Goal: Transaction & Acquisition: Purchase product/service

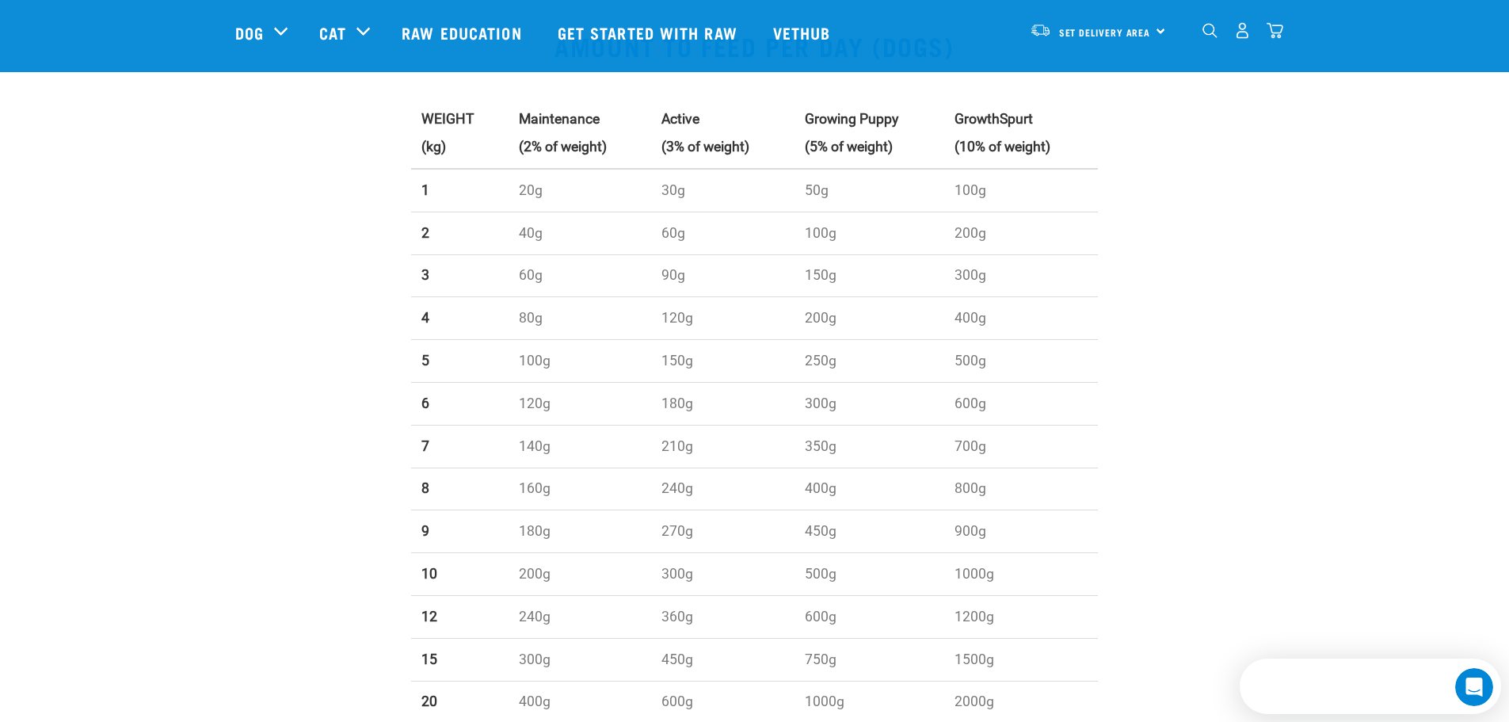
scroll to position [555, 0]
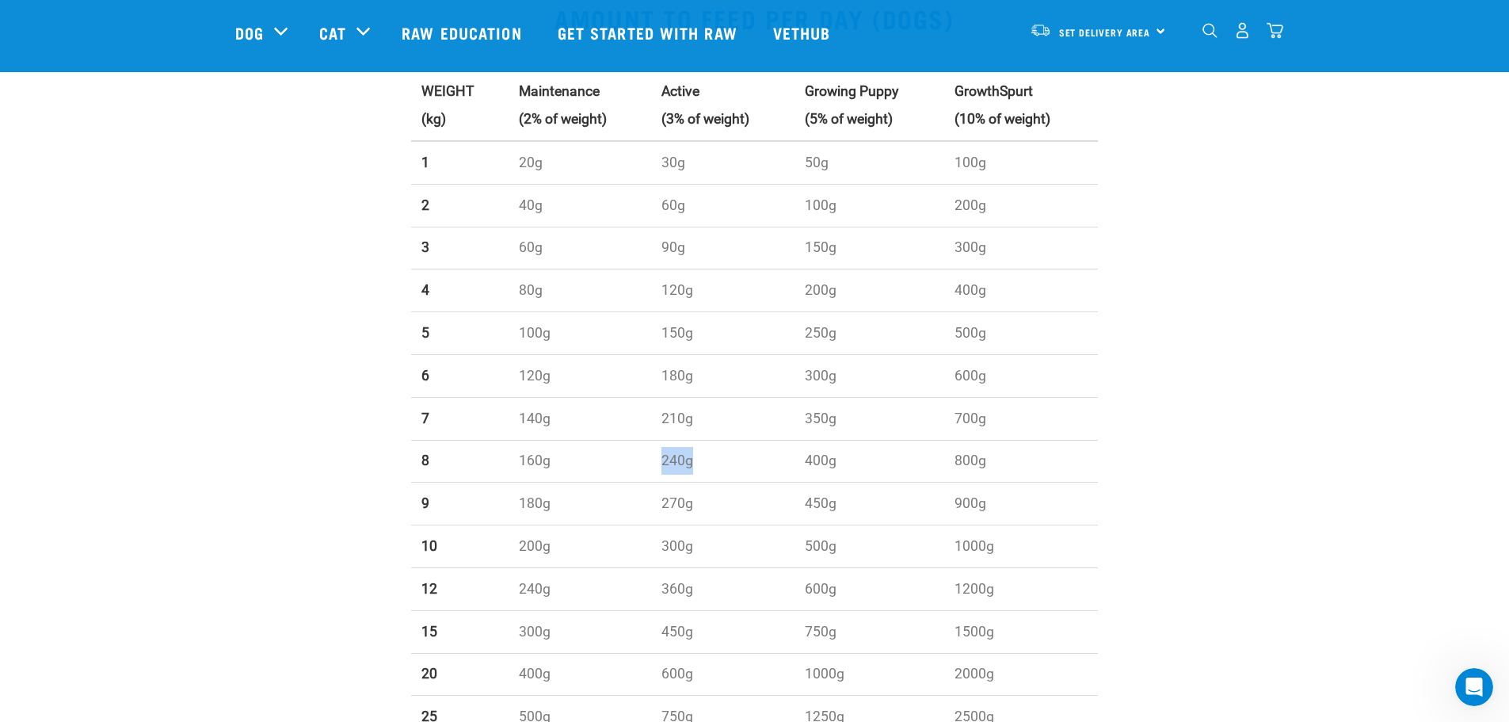
drag, startPoint x: 654, startPoint y: 462, endPoint x: 733, endPoint y: 469, distance: 79.6
click at [733, 469] on td "240g" at bounding box center [722, 461] width 143 height 43
click at [729, 466] on td "240g" at bounding box center [722, 461] width 143 height 43
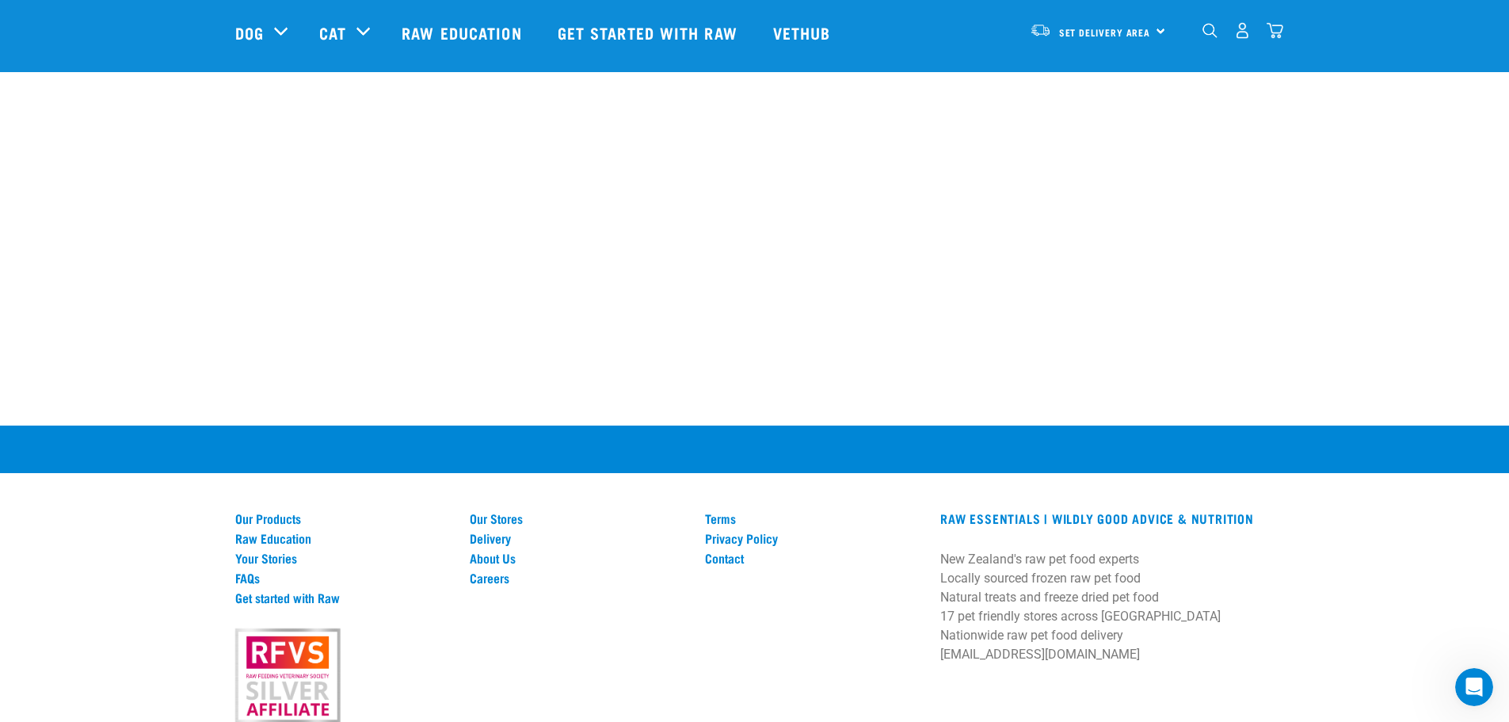
scroll to position [2177, 0]
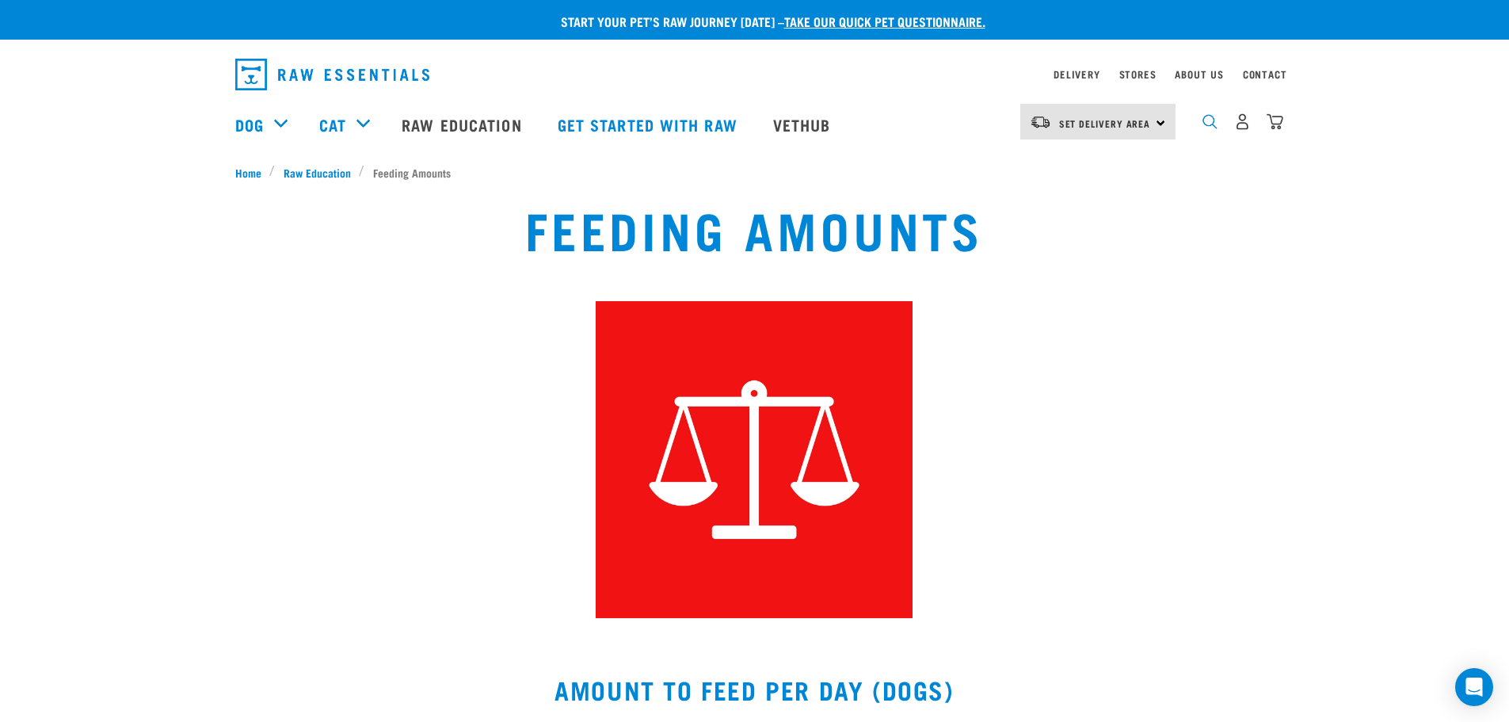
click at [1212, 124] on img "dropdown navigation" at bounding box center [1210, 121] width 15 height 15
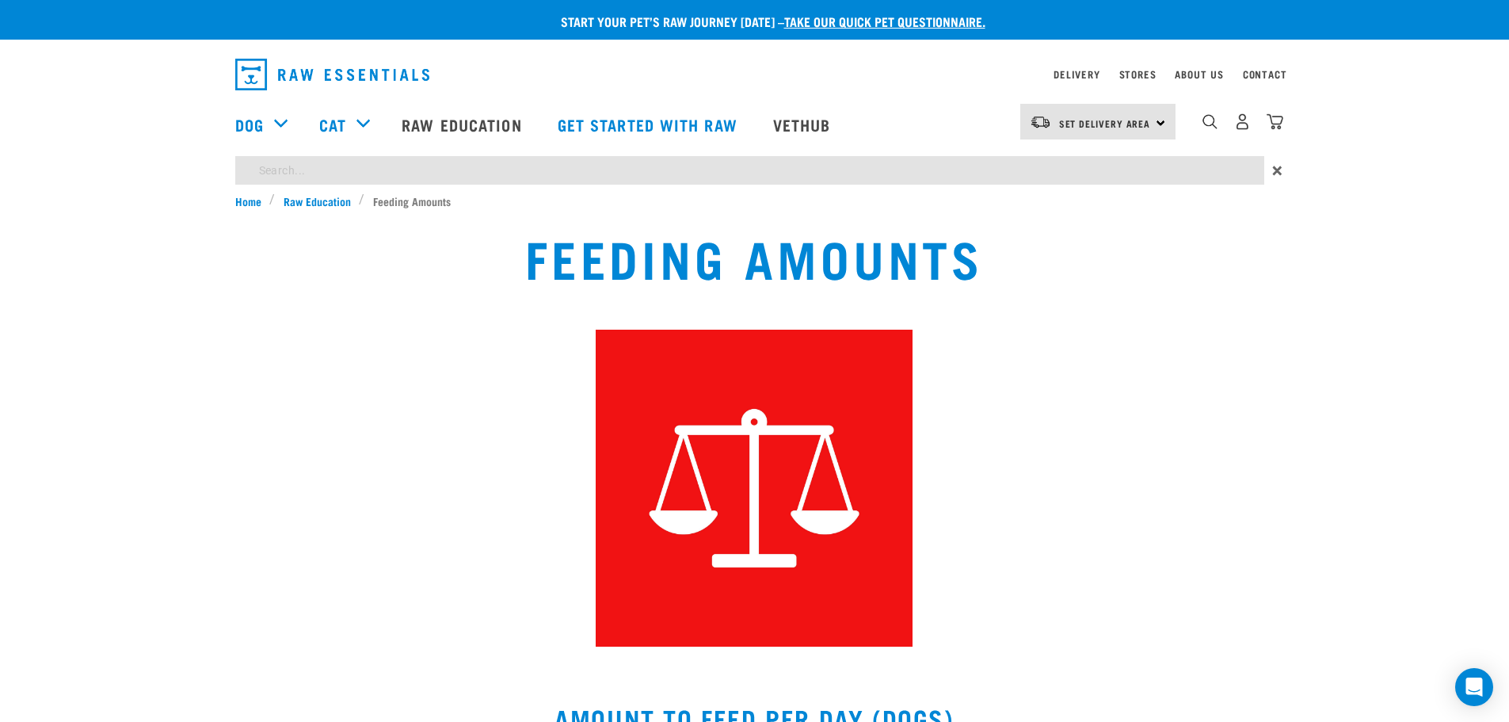
click at [270, 174] on input "search" at bounding box center [749, 170] width 1029 height 29
type input "salmon bites"
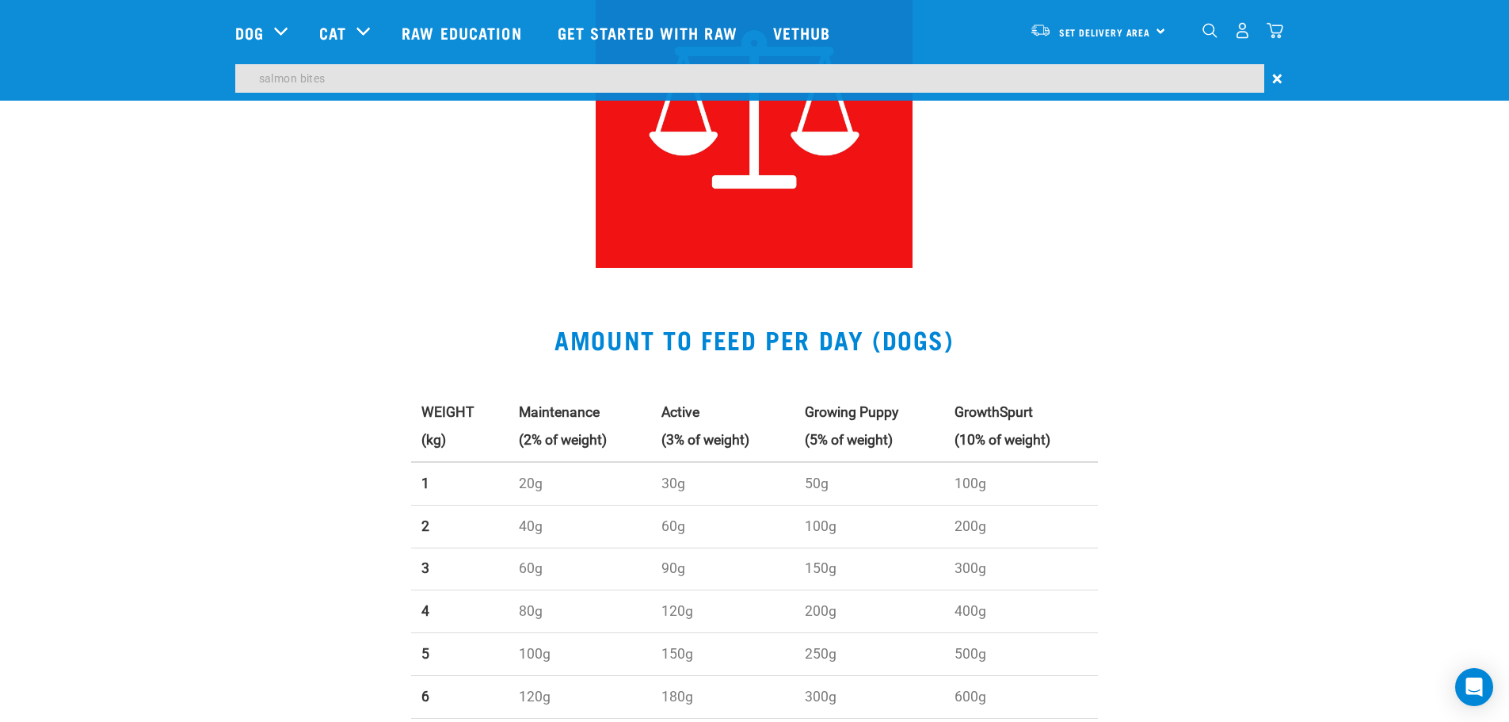
scroll to position [238, 0]
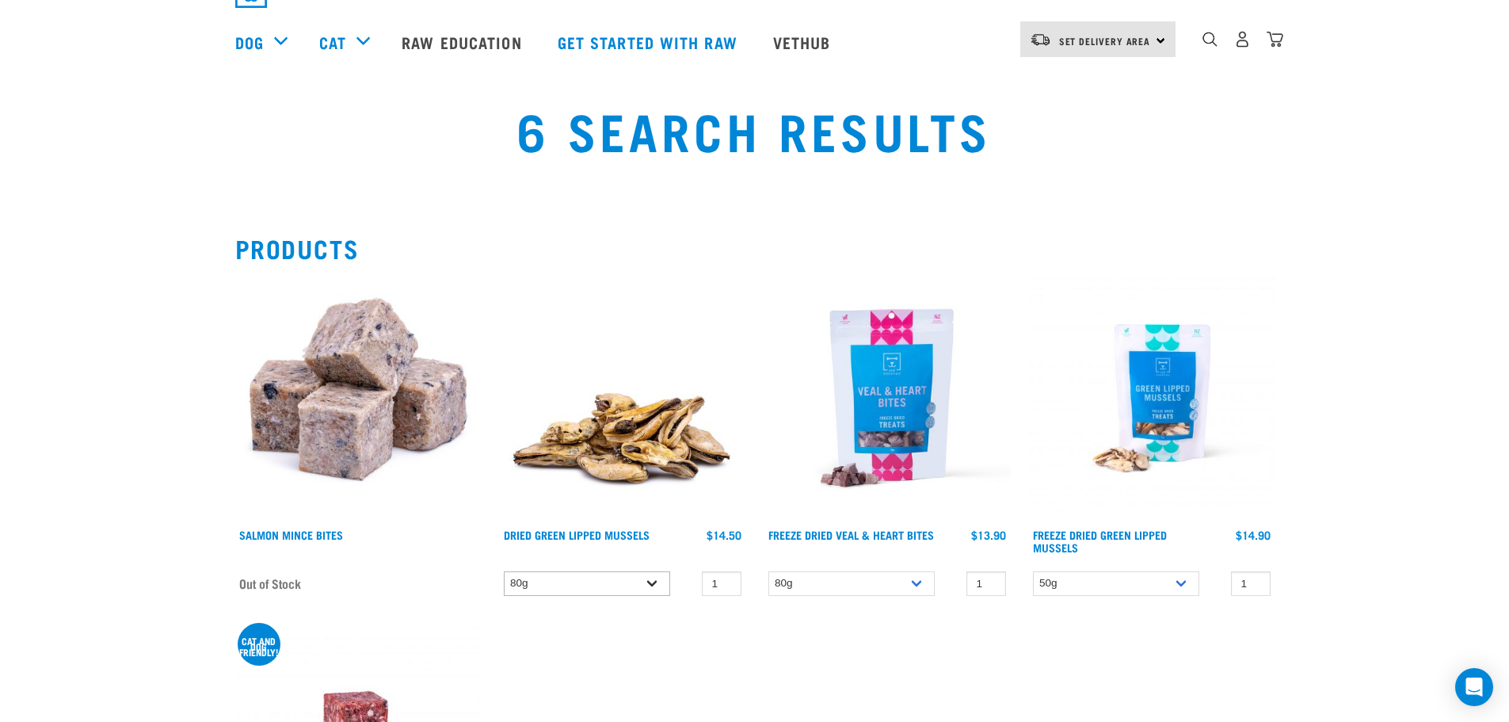
scroll to position [158, 0]
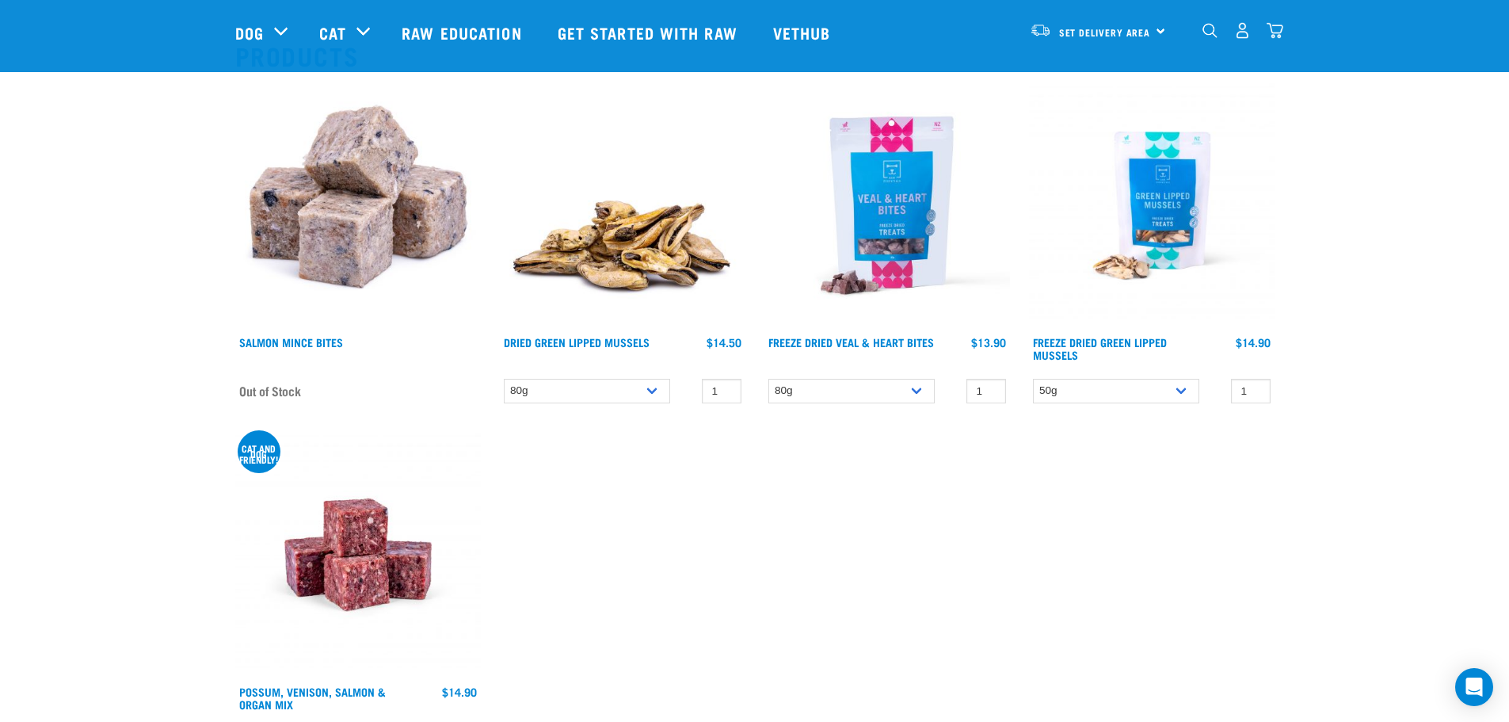
click at [353, 232] on img at bounding box center [358, 205] width 246 height 246
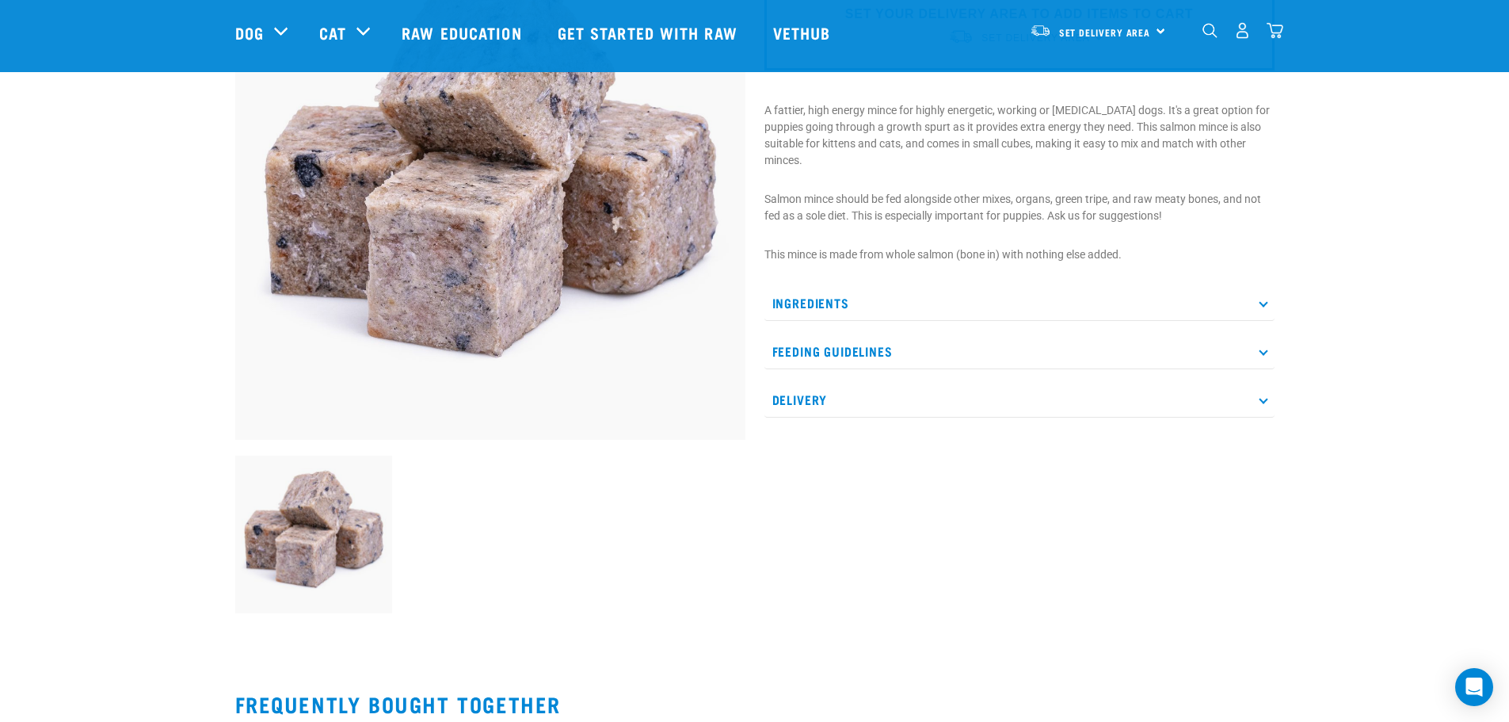
scroll to position [158, 0]
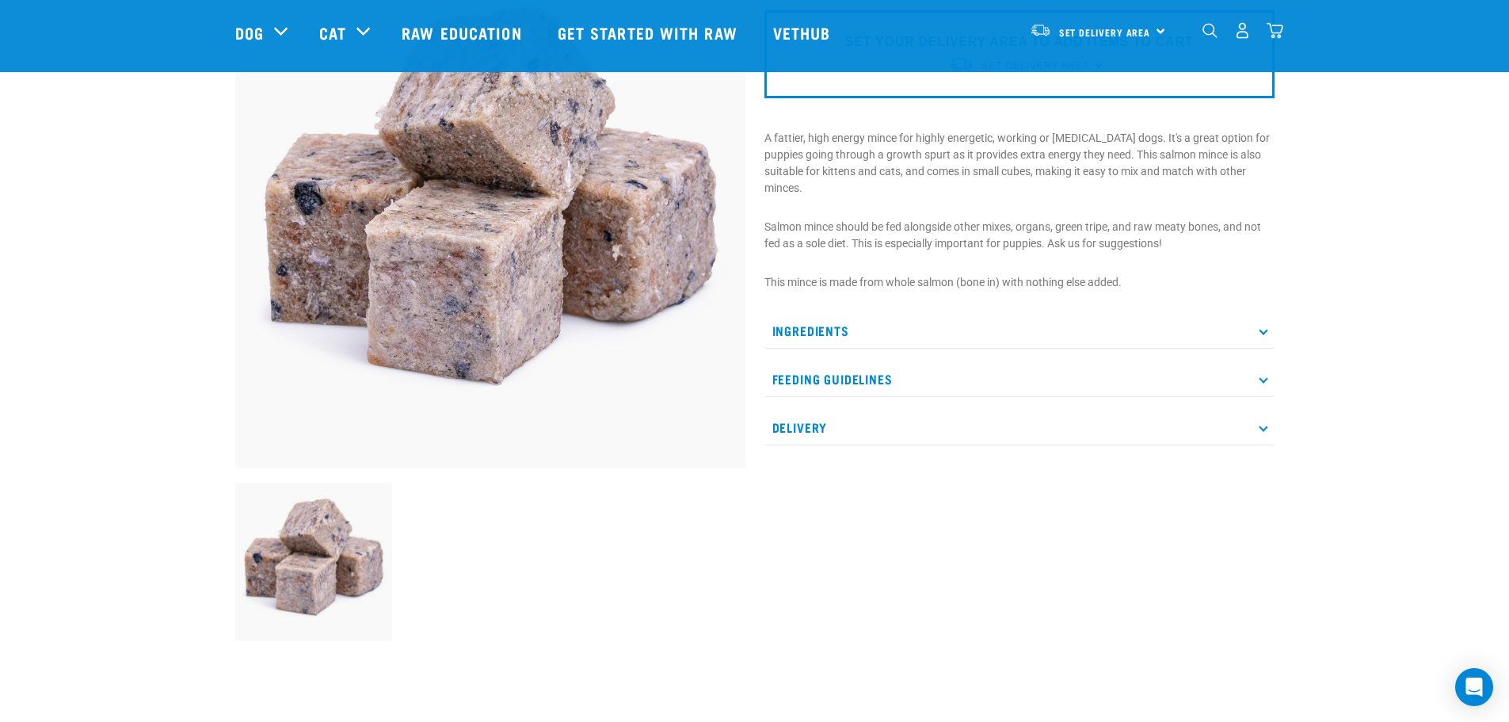
click at [1262, 330] on icon at bounding box center [1263, 330] width 9 height 9
click at [1258, 395] on p "Feeding Guidelines" at bounding box center [1020, 399] width 510 height 36
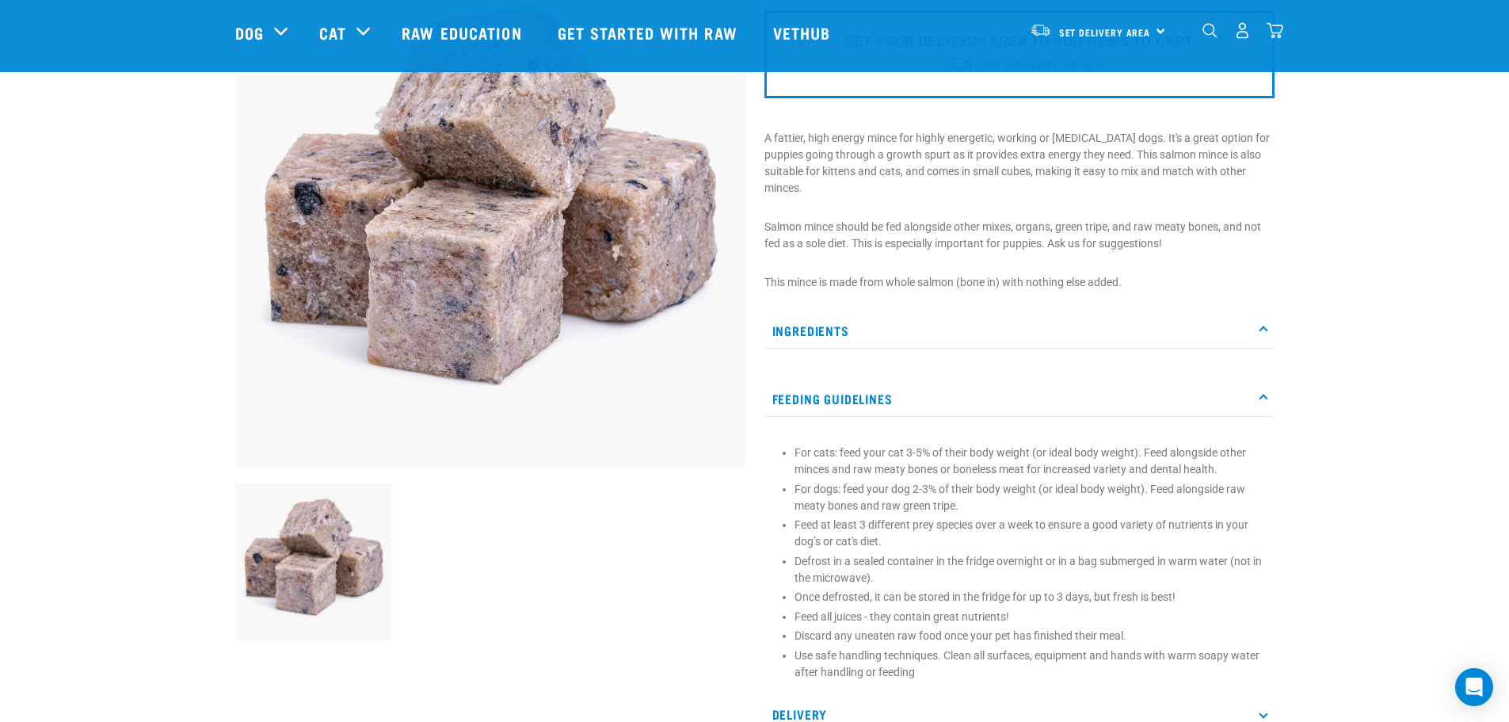
scroll to position [0, 0]
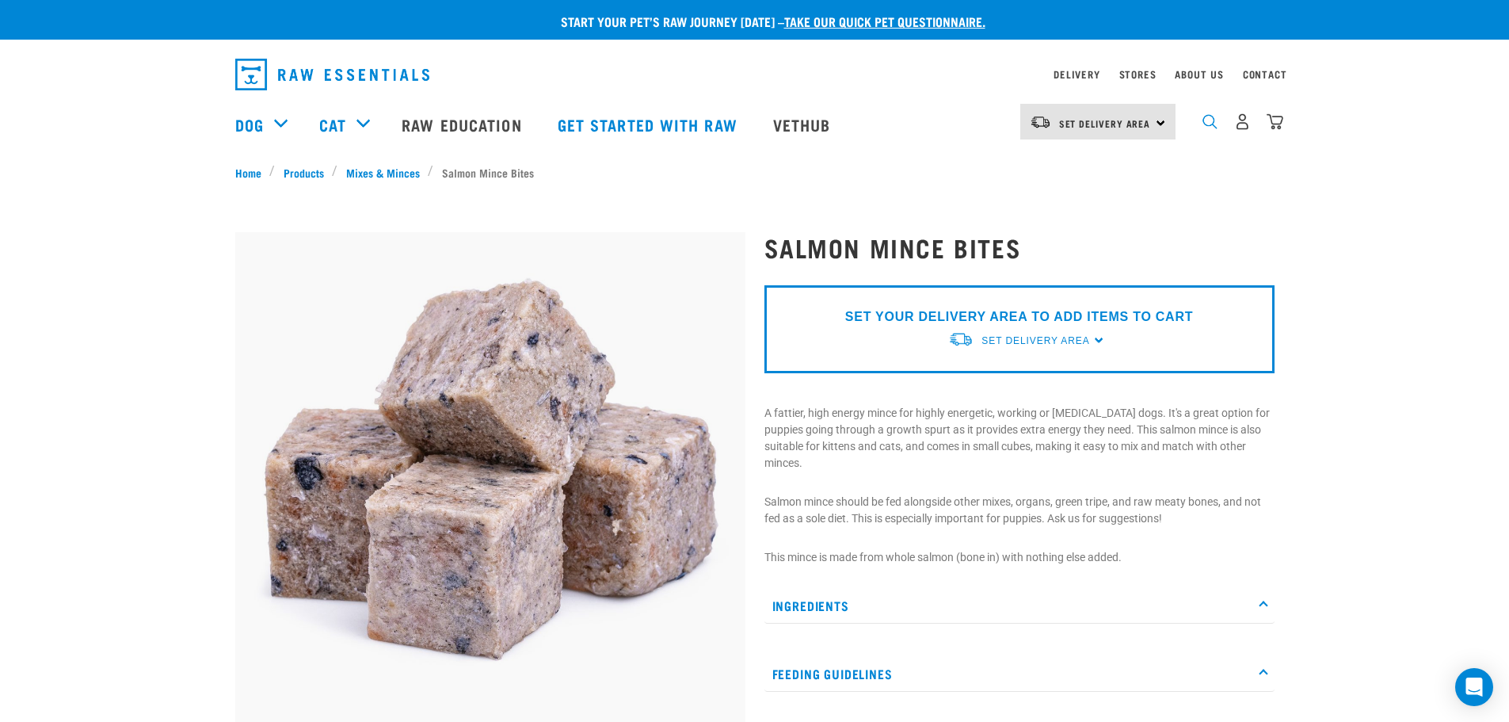
click at [1204, 126] on img "dropdown navigation" at bounding box center [1210, 121] width 15 height 15
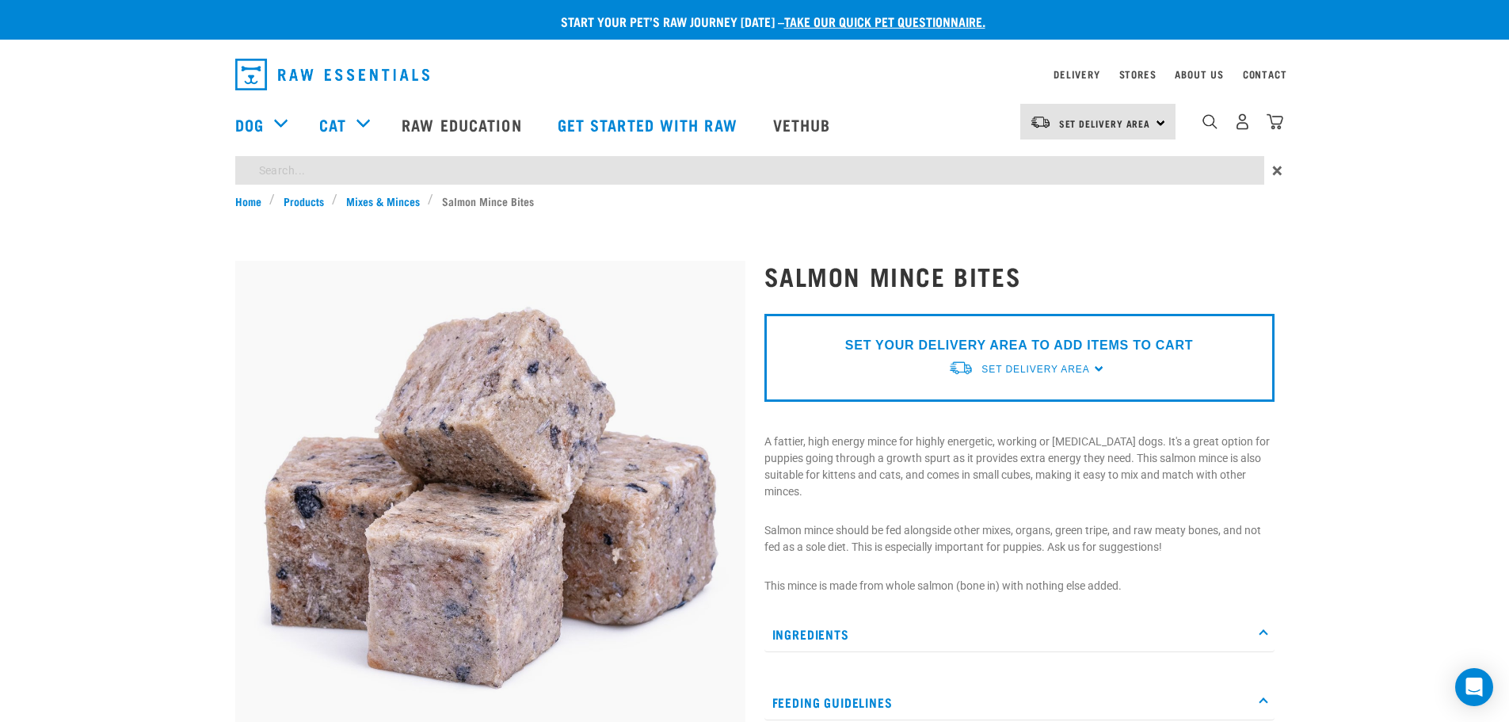
click at [792, 170] on input "search" at bounding box center [749, 170] width 1029 height 29
type input "lamb blocks"
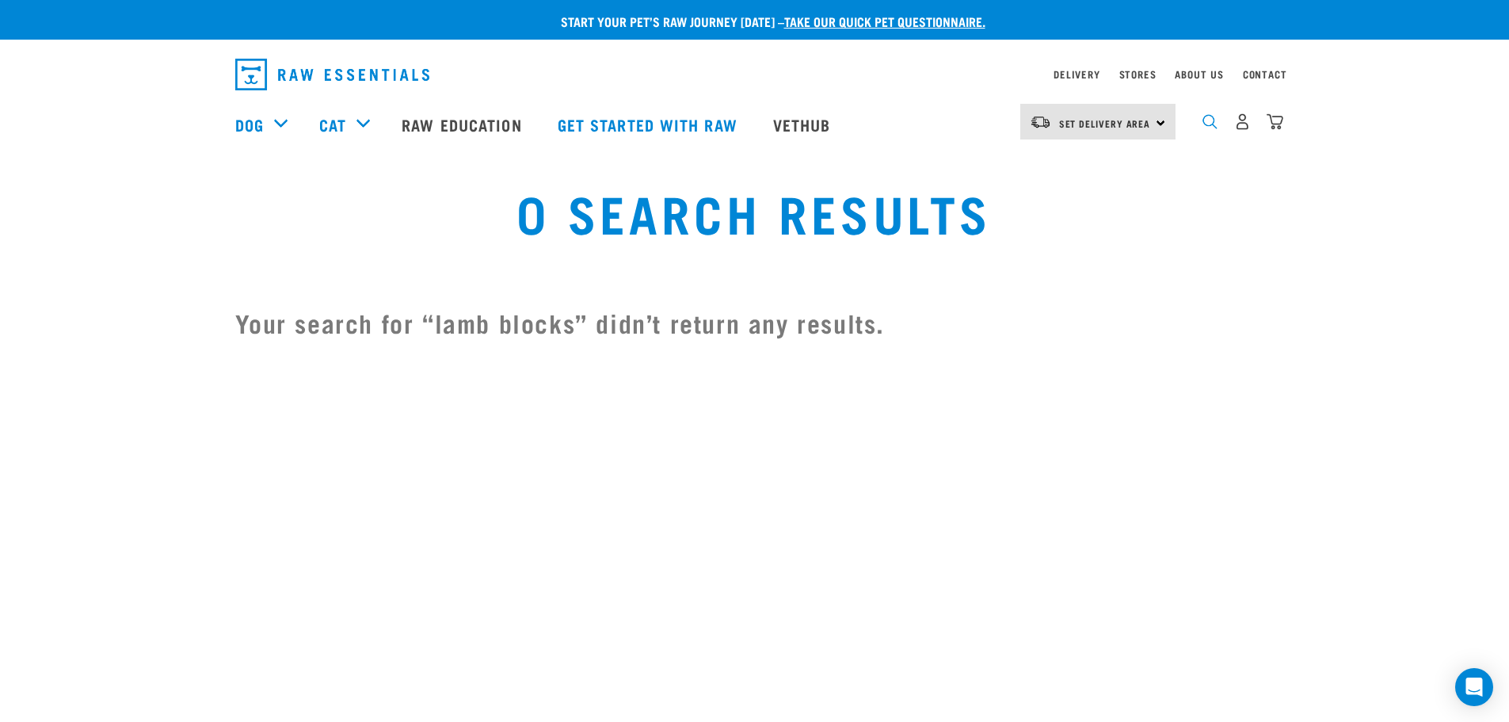
click at [1203, 129] on img "dropdown navigation" at bounding box center [1210, 121] width 15 height 15
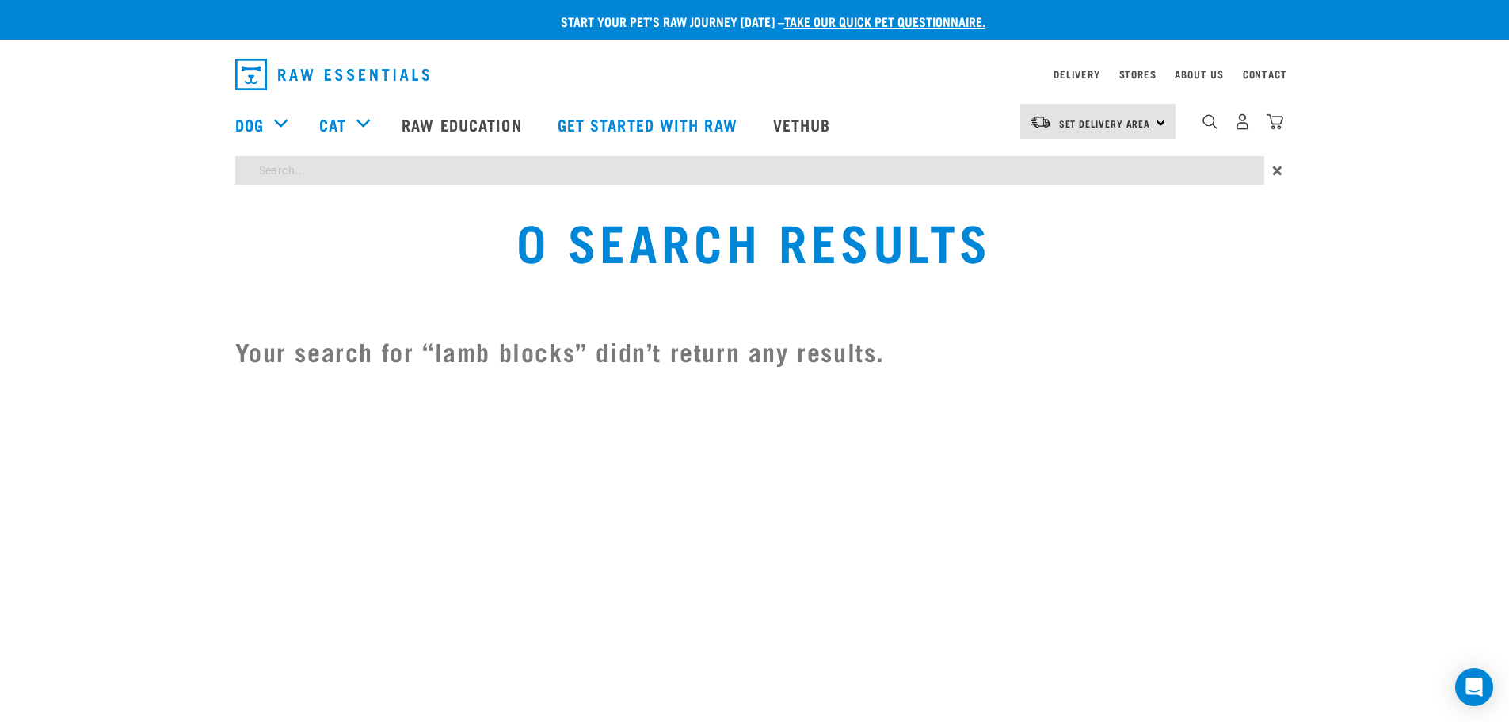
click at [314, 174] on input "search" at bounding box center [749, 170] width 1029 height 29
type input "lamb"
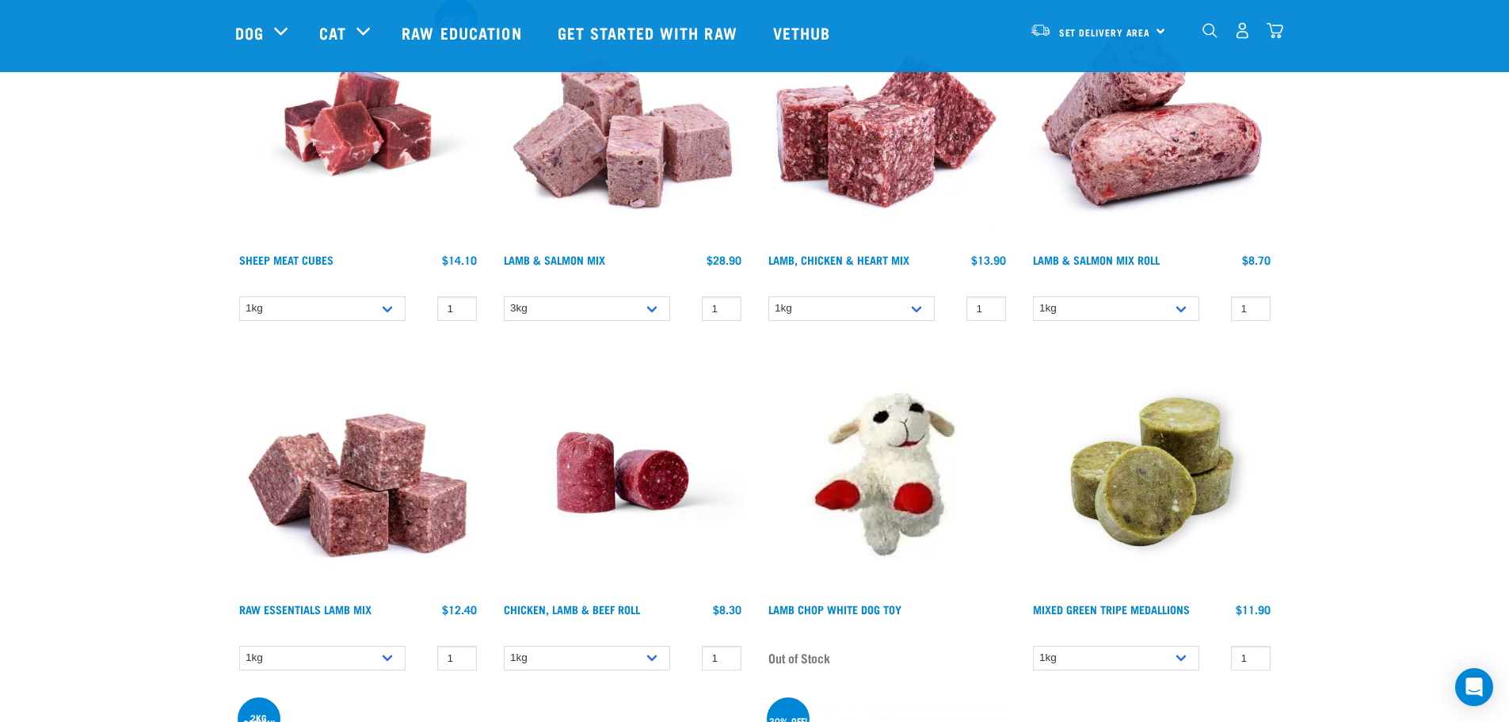
scroll to position [1664, 0]
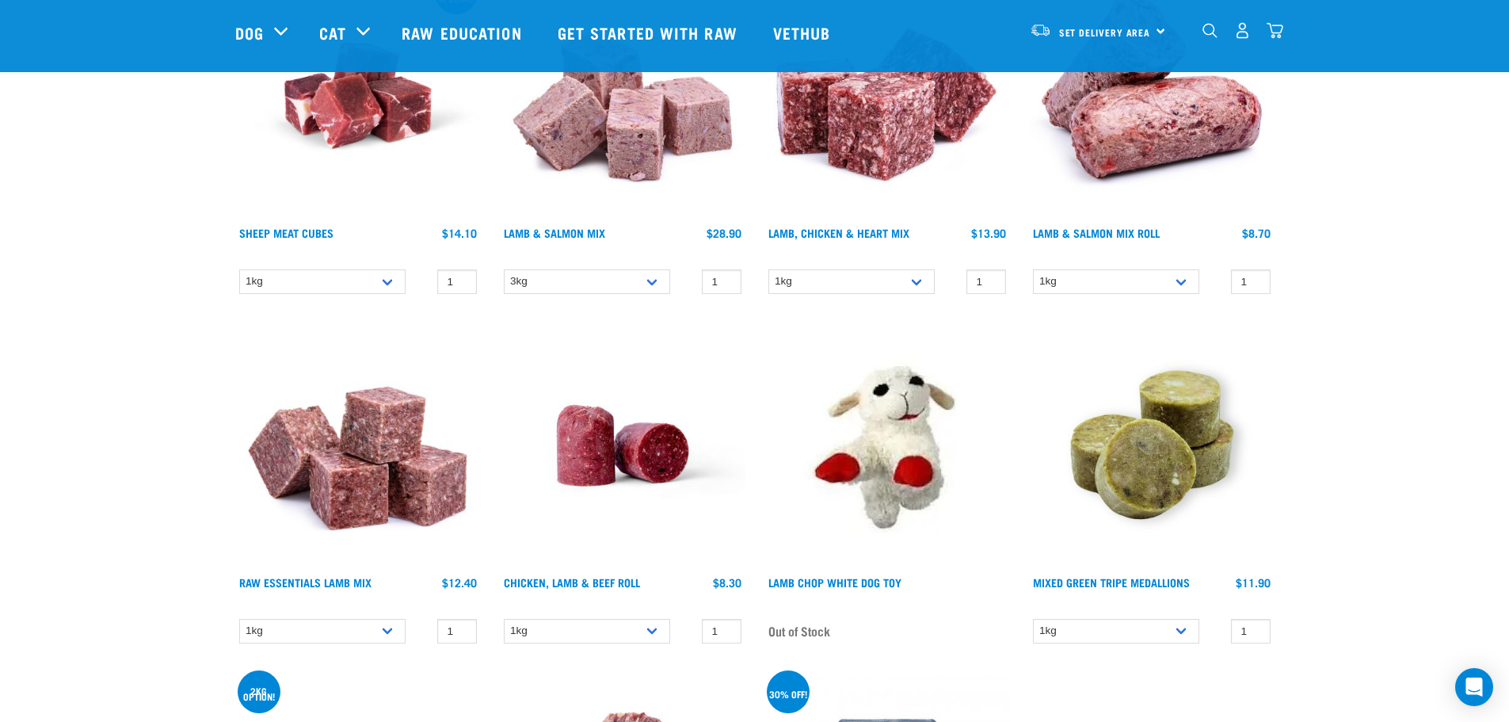
click at [381, 457] on img at bounding box center [358, 445] width 246 height 246
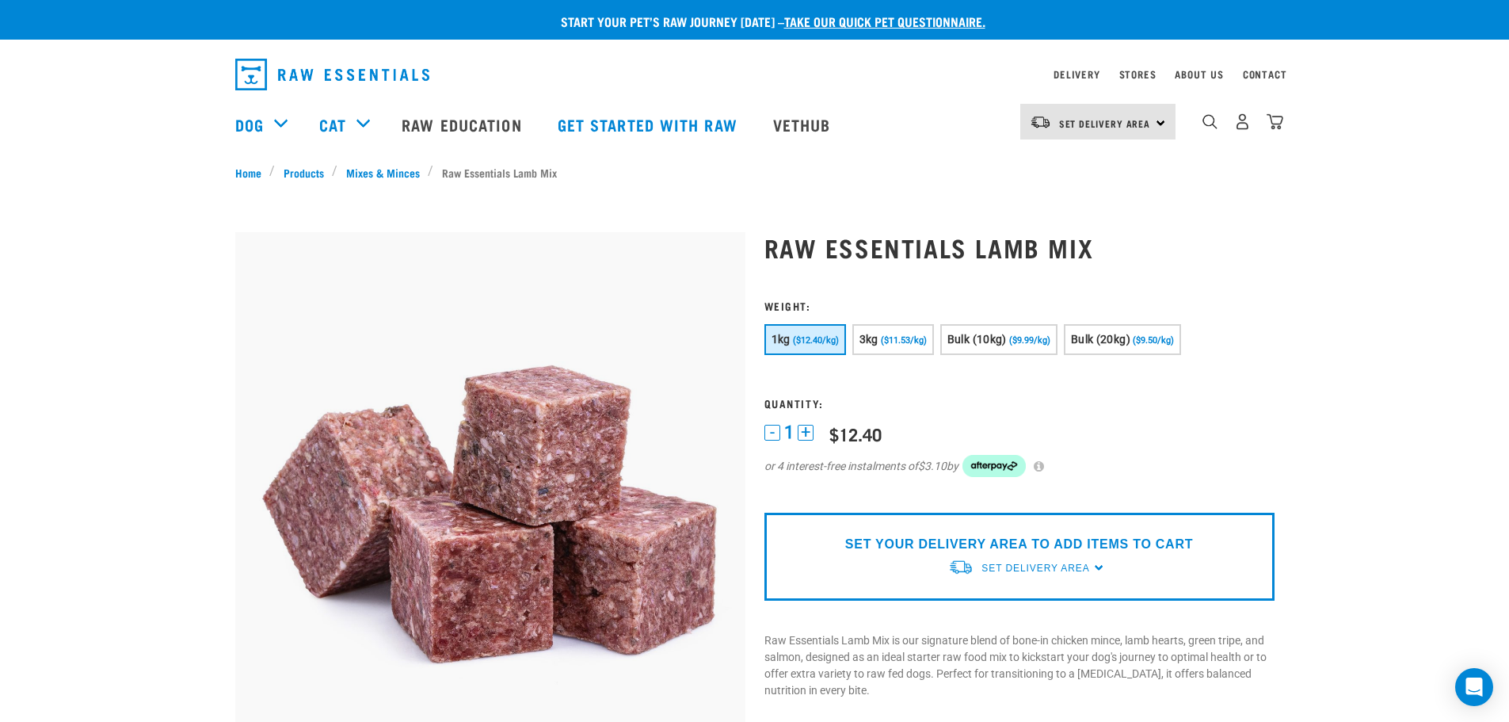
drag, startPoint x: 1216, startPoint y: 129, endPoint x: 1178, endPoint y: 124, distance: 37.5
click at [1216, 129] on img "dropdown navigation" at bounding box center [1210, 121] width 15 height 15
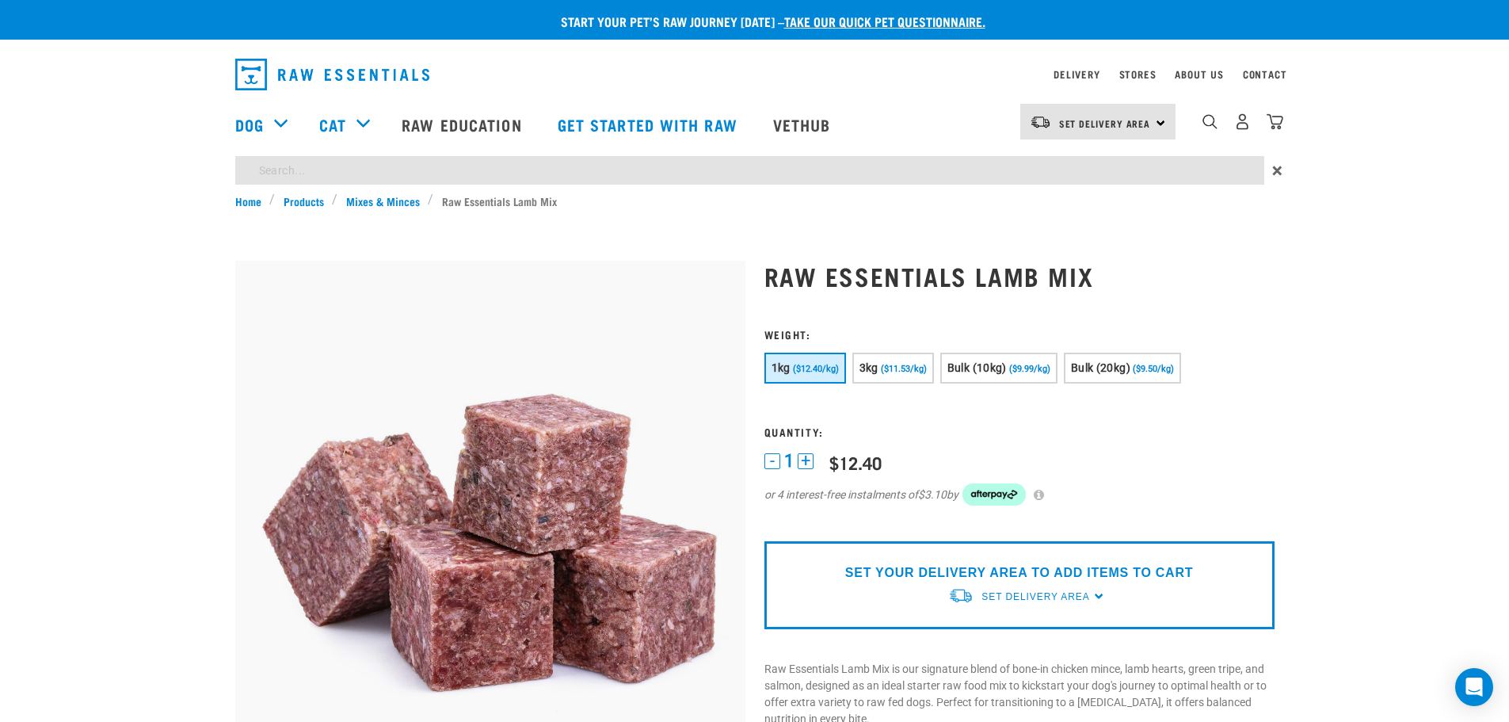
click at [281, 177] on input "search" at bounding box center [749, 170] width 1029 height 29
type input "chicken"
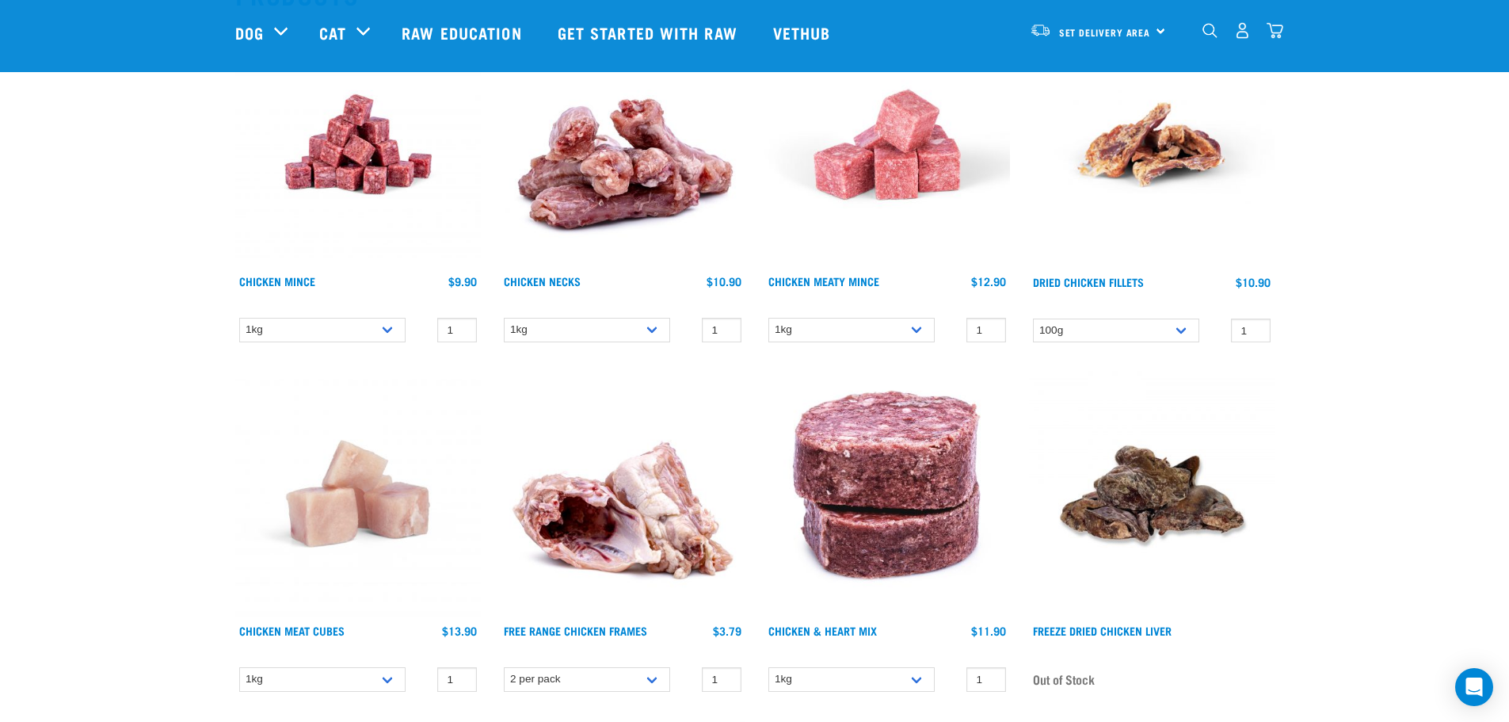
scroll to position [158, 0]
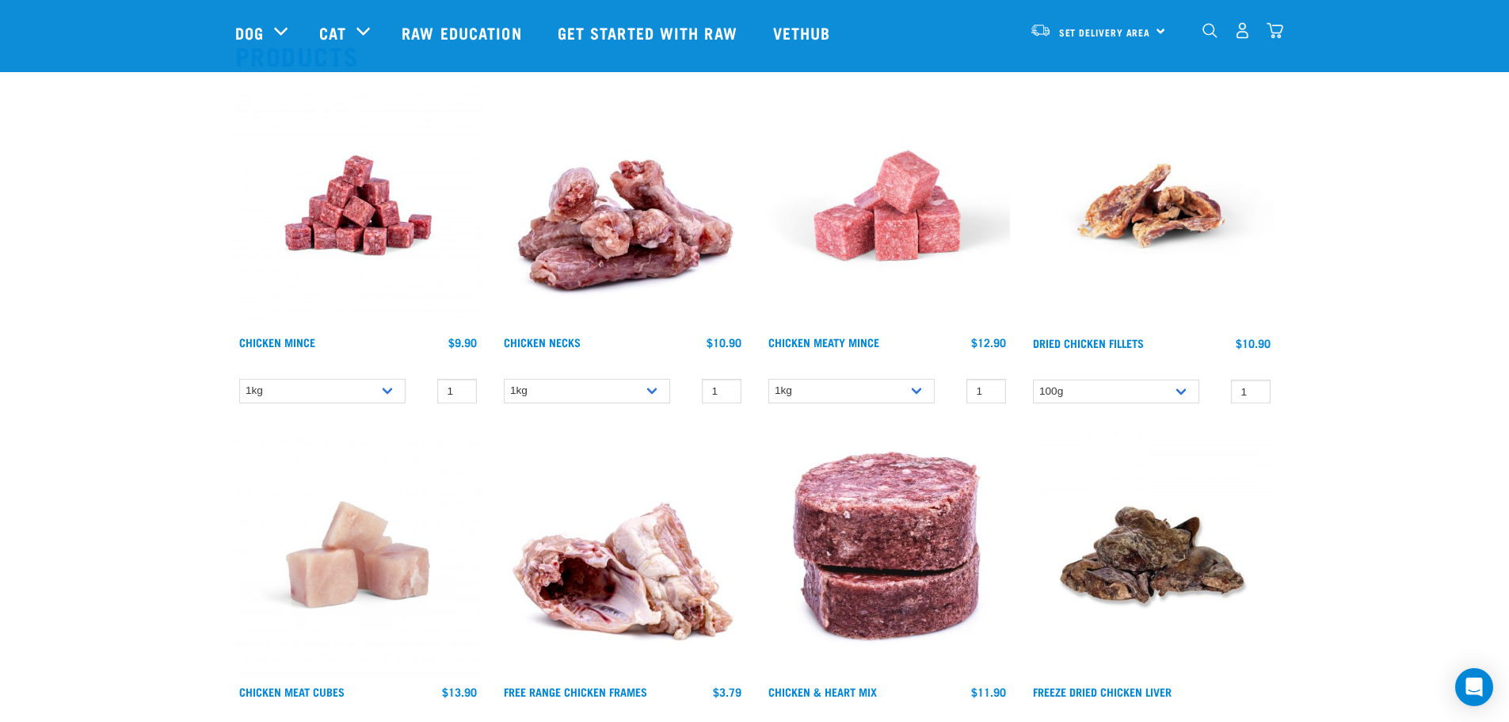
click at [362, 212] on img at bounding box center [358, 205] width 246 height 246
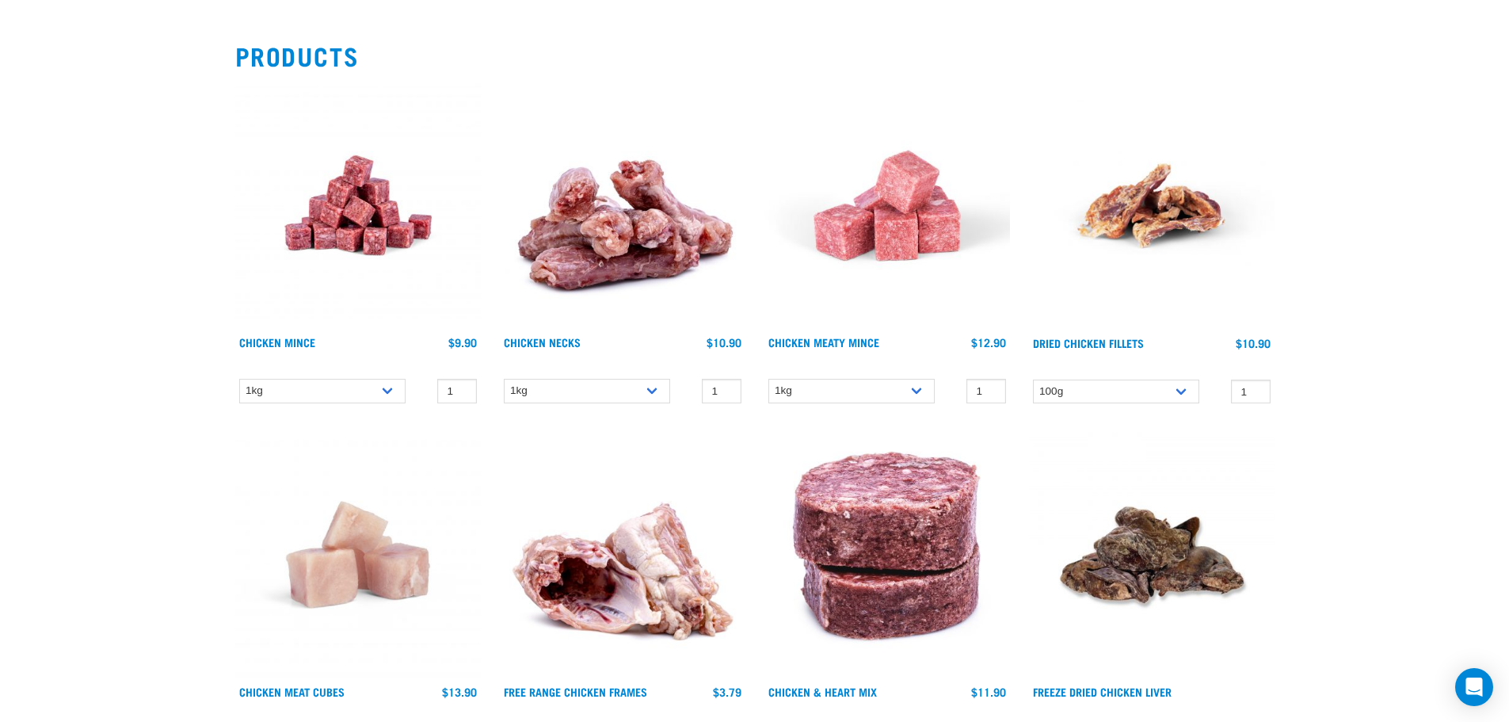
click at [904, 232] on img at bounding box center [888, 205] width 246 height 246
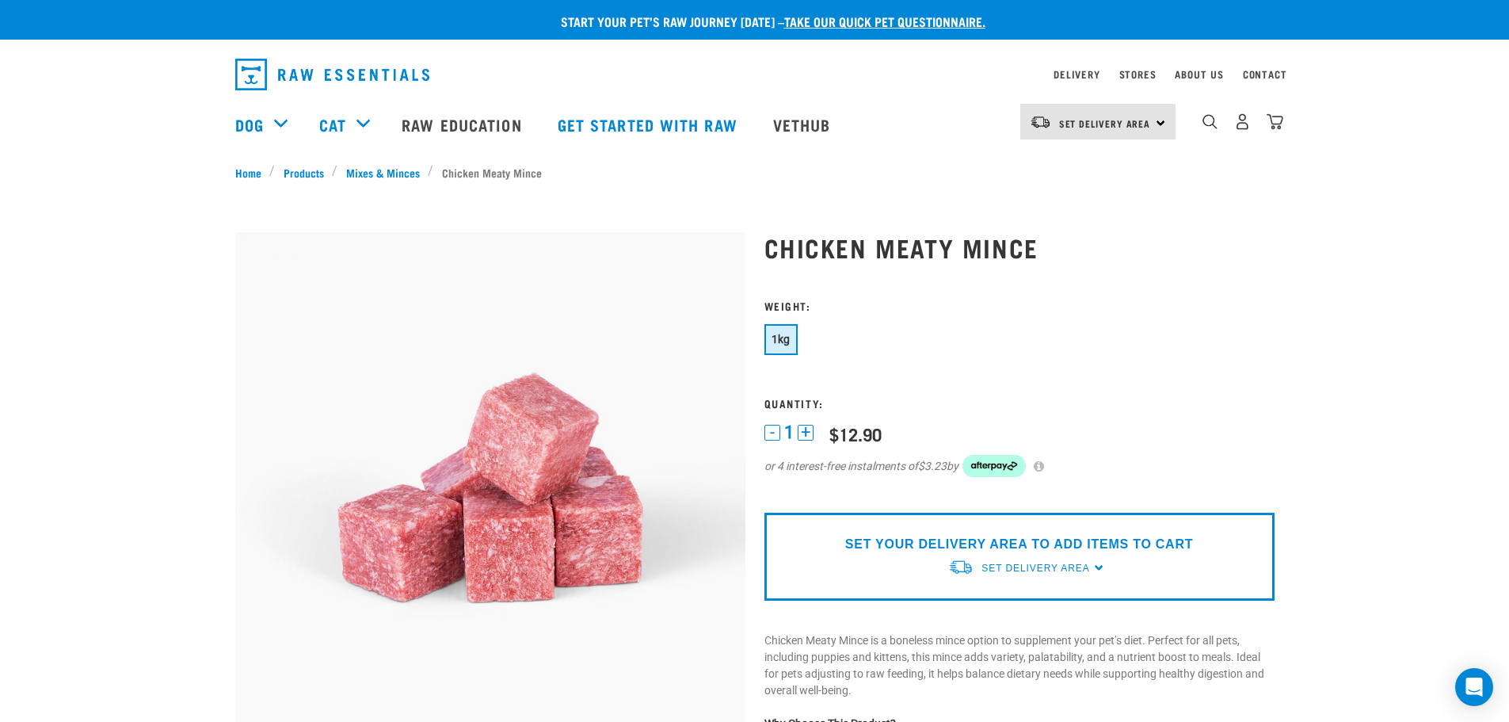
click at [1219, 125] on div "0" at bounding box center [1243, 122] width 82 height 36
click at [1209, 128] on img "dropdown navigation" at bounding box center [1210, 121] width 15 height 15
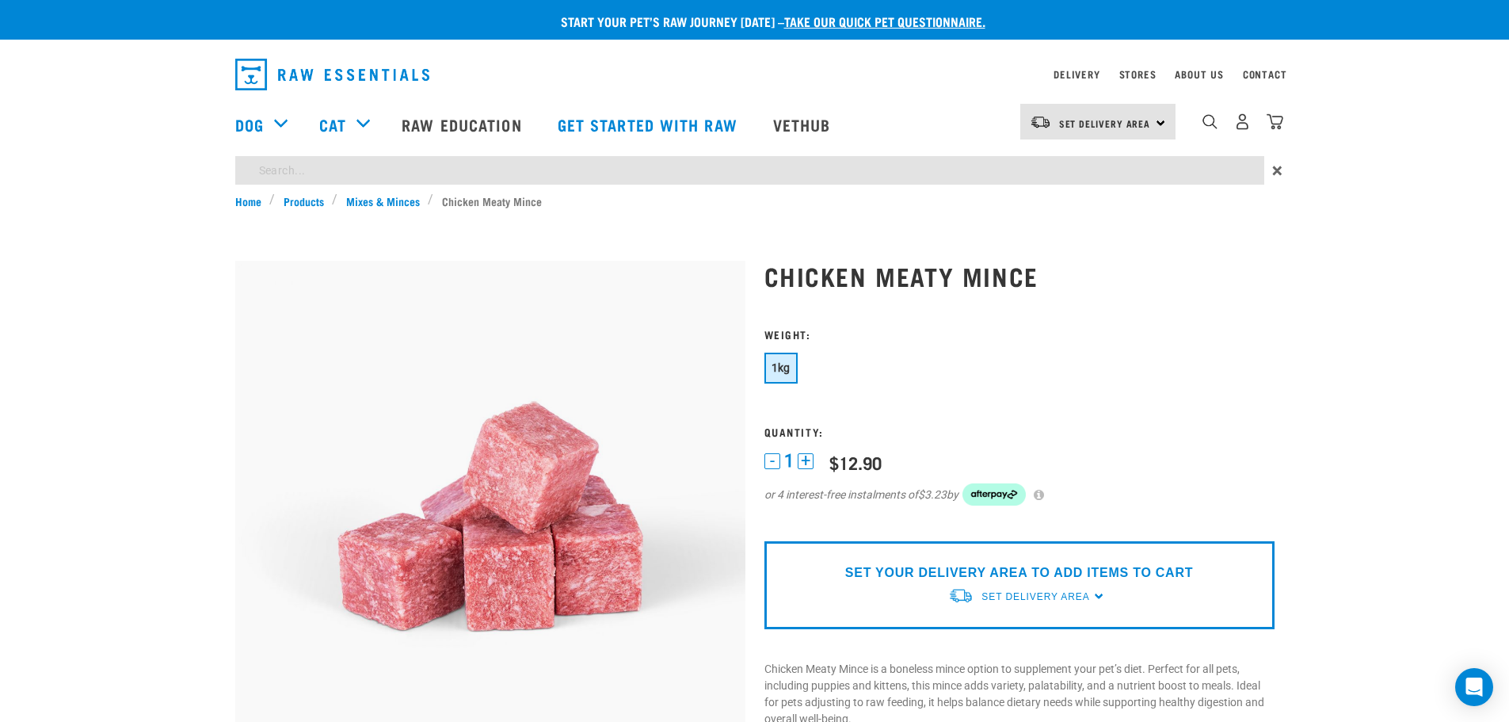
click at [360, 166] on input "search" at bounding box center [749, 170] width 1029 height 29
paste input "Omega-3"
type input "Omega-3"
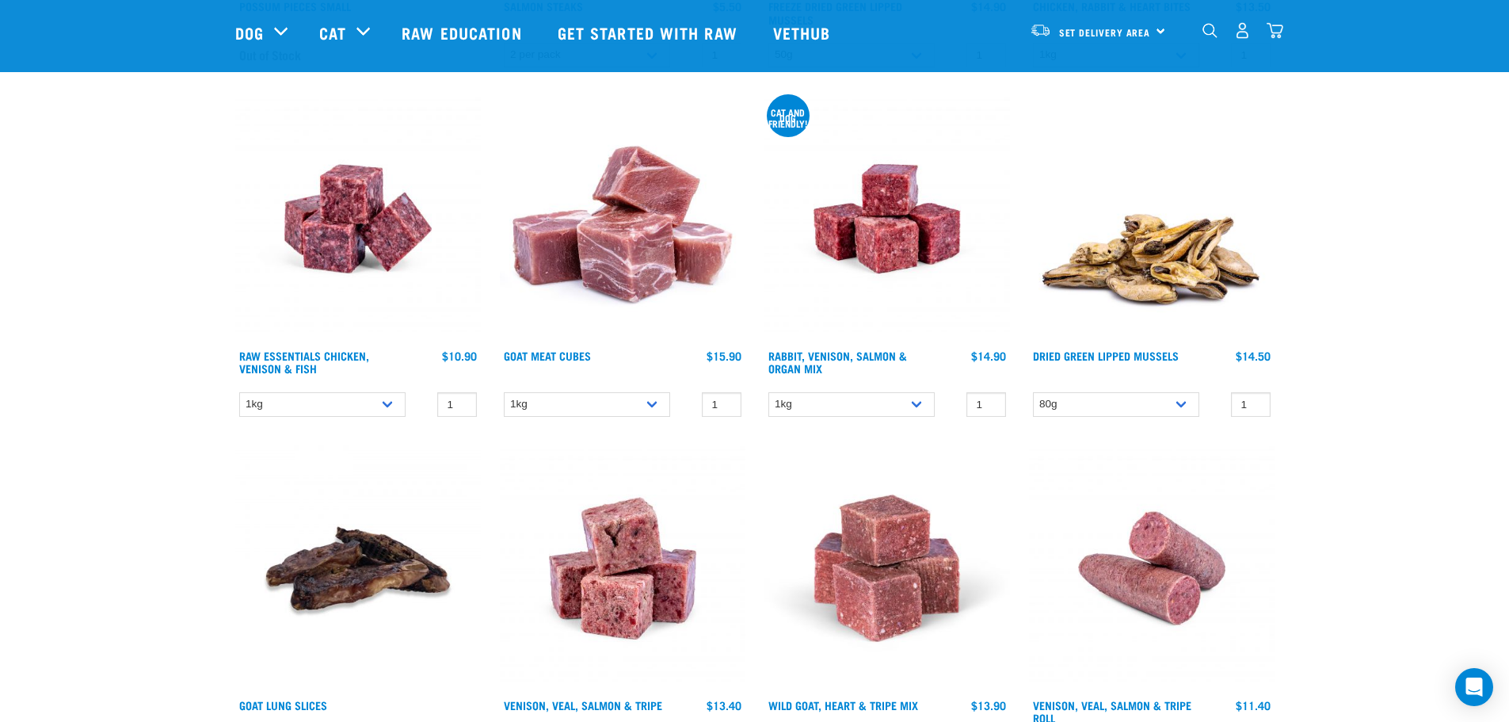
scroll to position [1743, 0]
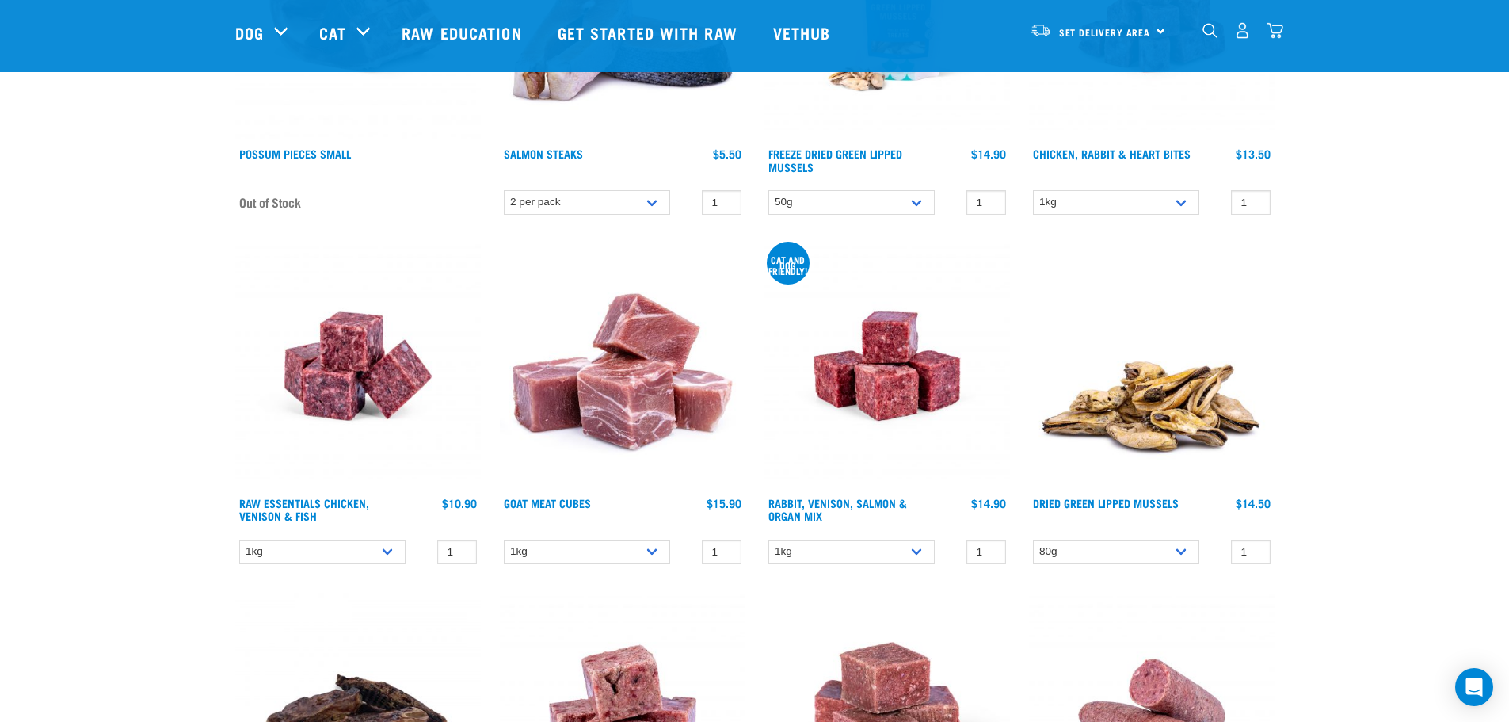
click at [345, 379] on img at bounding box center [358, 366] width 246 height 246
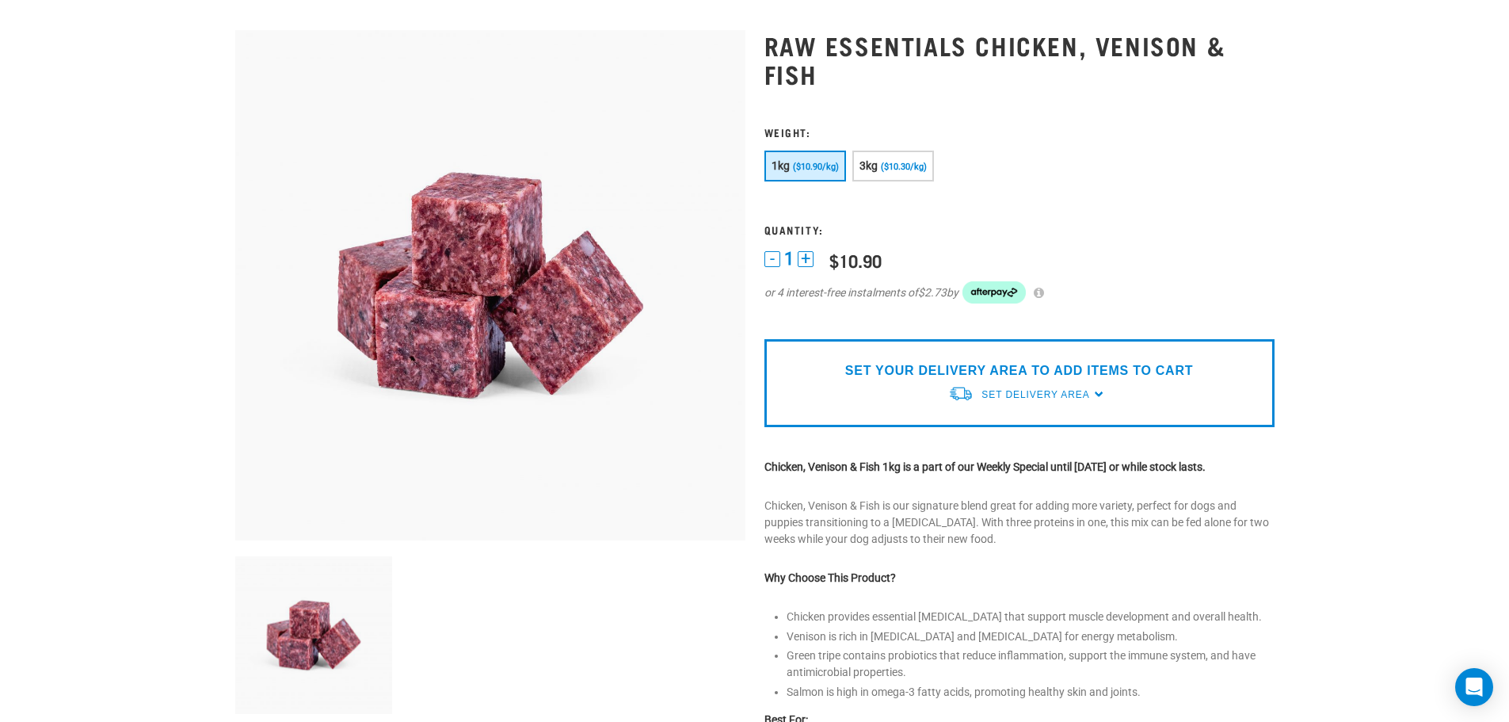
scroll to position [317, 0]
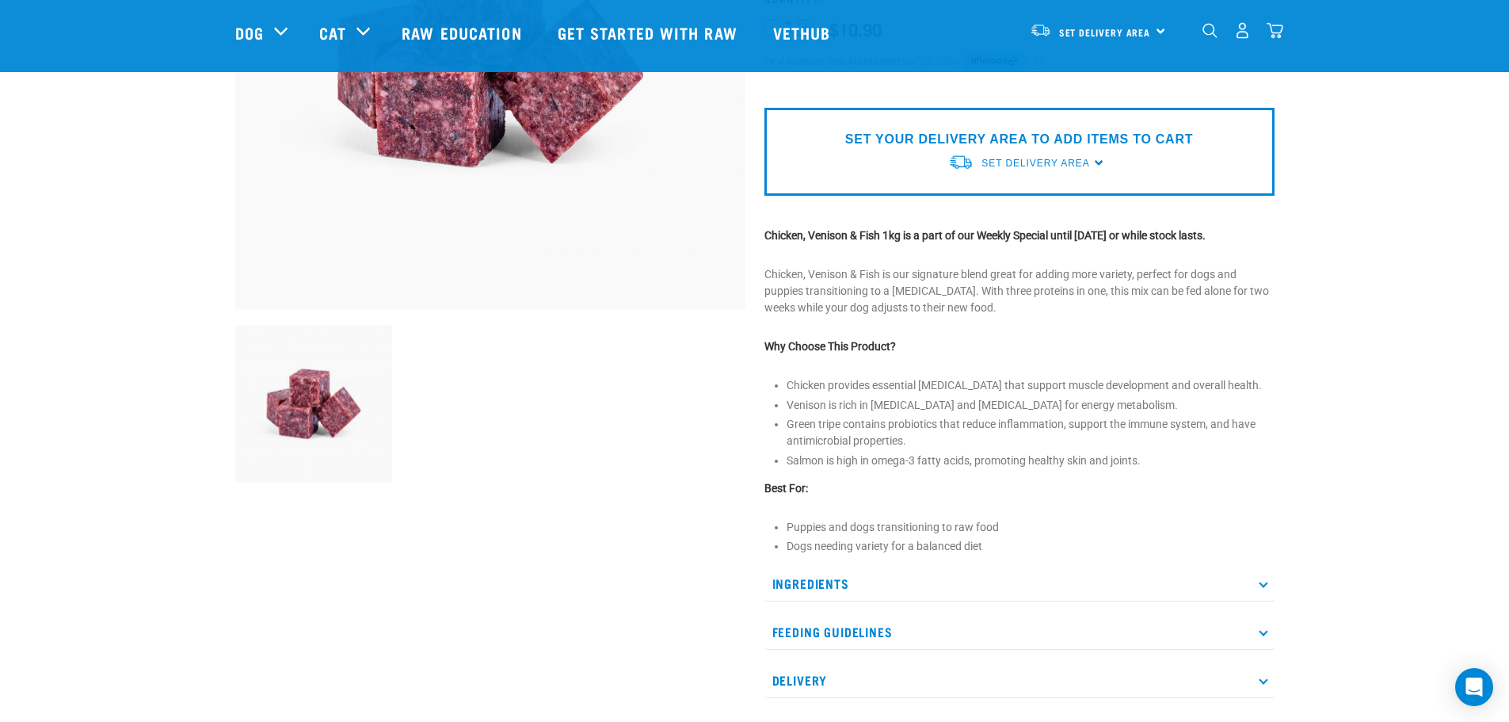
drag, startPoint x: 864, startPoint y: 448, endPoint x: 796, endPoint y: 412, distance: 77.3
click at [864, 448] on li "Green tripe contains probiotics that reduce inflammation, support the immune sy…" at bounding box center [1031, 432] width 488 height 33
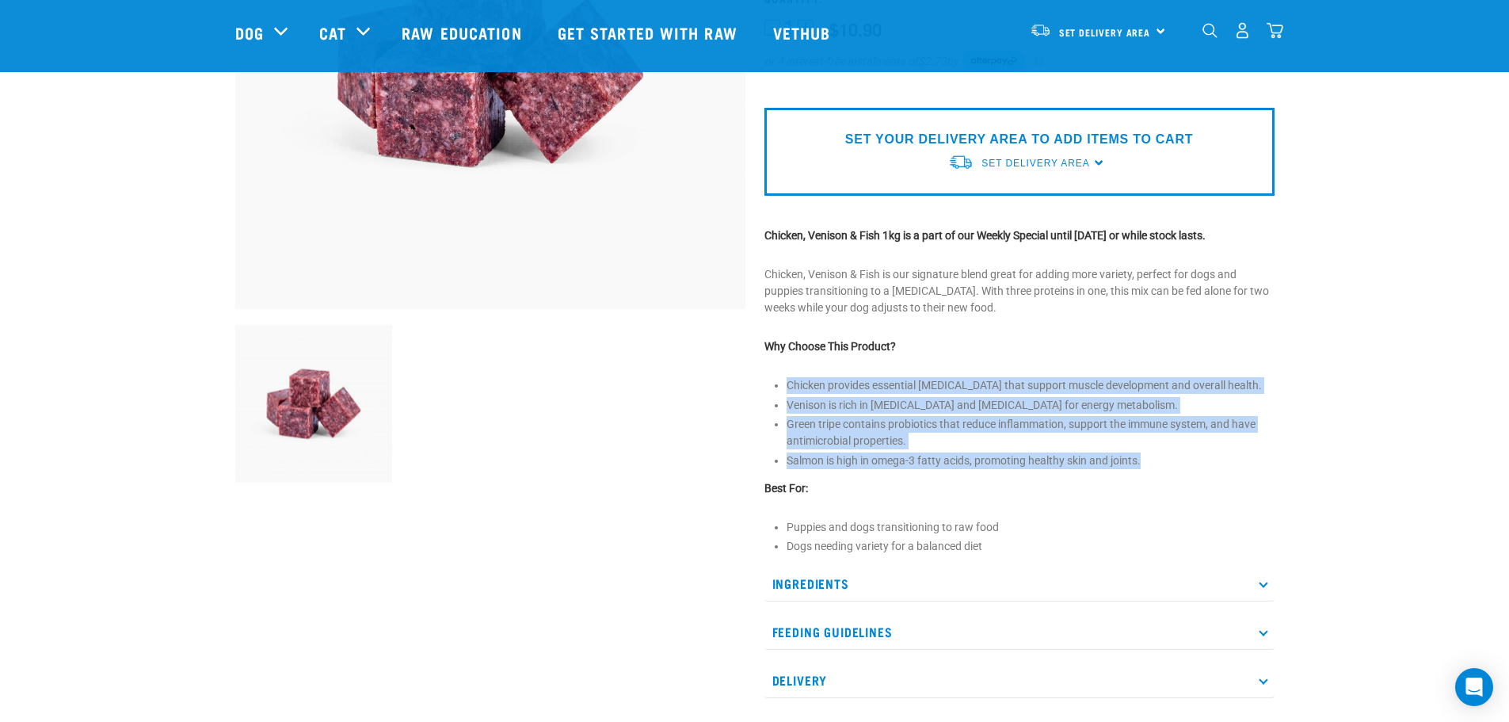
drag, startPoint x: 786, startPoint y: 384, endPoint x: 1142, endPoint y: 463, distance: 364.3
click at [1142, 463] on ul "Chicken provides essential amino acids that support muscle development and over…" at bounding box center [1031, 423] width 488 height 92
copy ul "Chicken provides essential amino acids that support muscle development and over…"
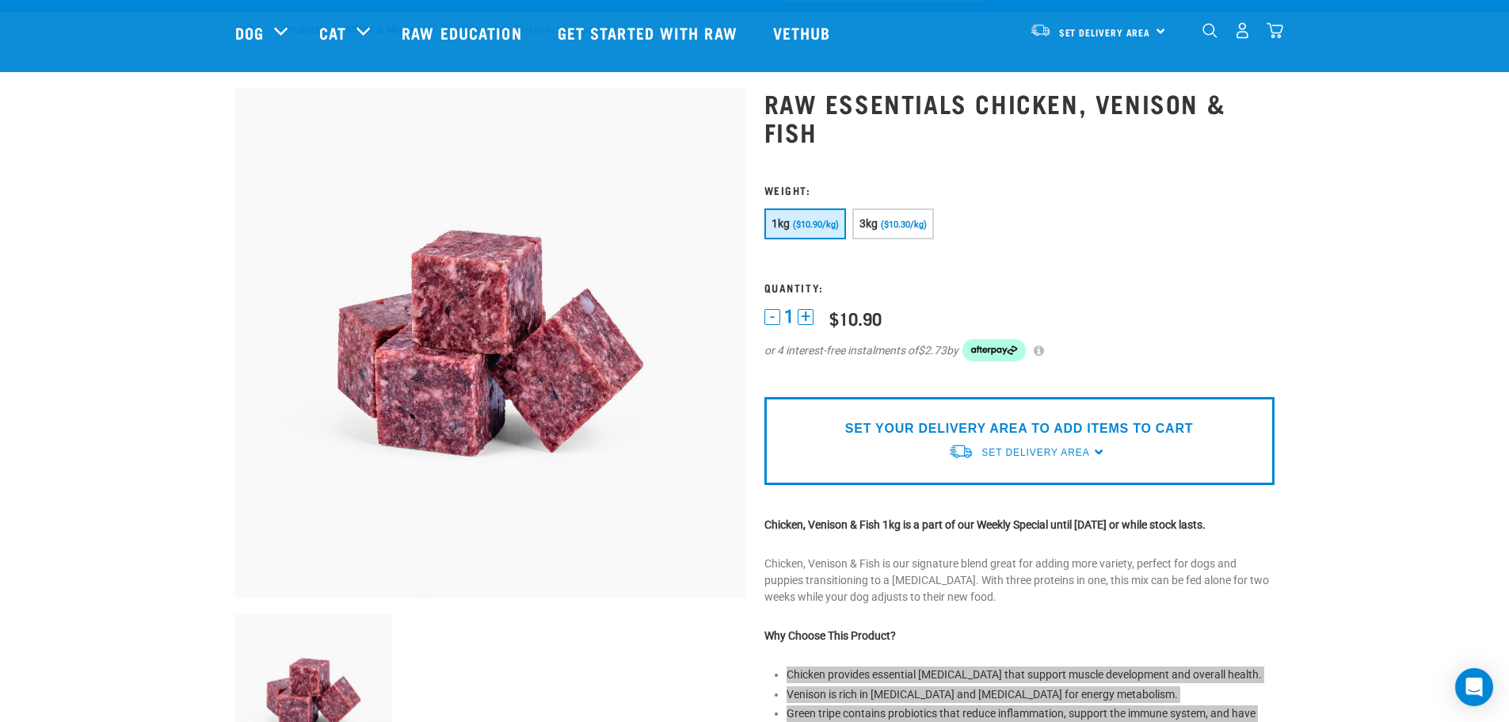
scroll to position [0, 0]
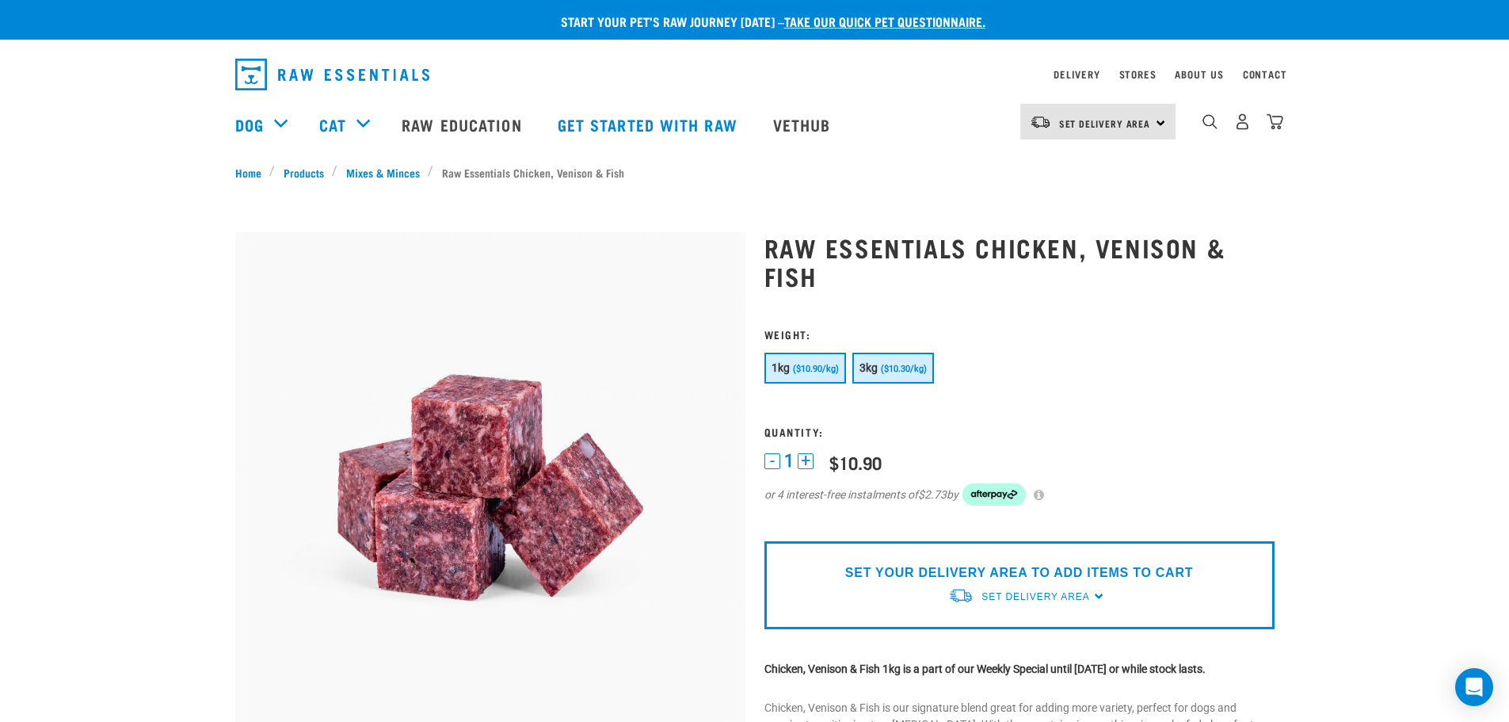
click at [907, 368] on span "($10.30/kg)" at bounding box center [904, 369] width 46 height 10
click at [818, 362] on button "1kg ($10.90/kg)" at bounding box center [806, 368] width 82 height 31
click at [903, 361] on button "3kg ($10.30/kg)" at bounding box center [894, 368] width 82 height 31
click at [1214, 128] on img "dropdown navigation" at bounding box center [1210, 121] width 15 height 15
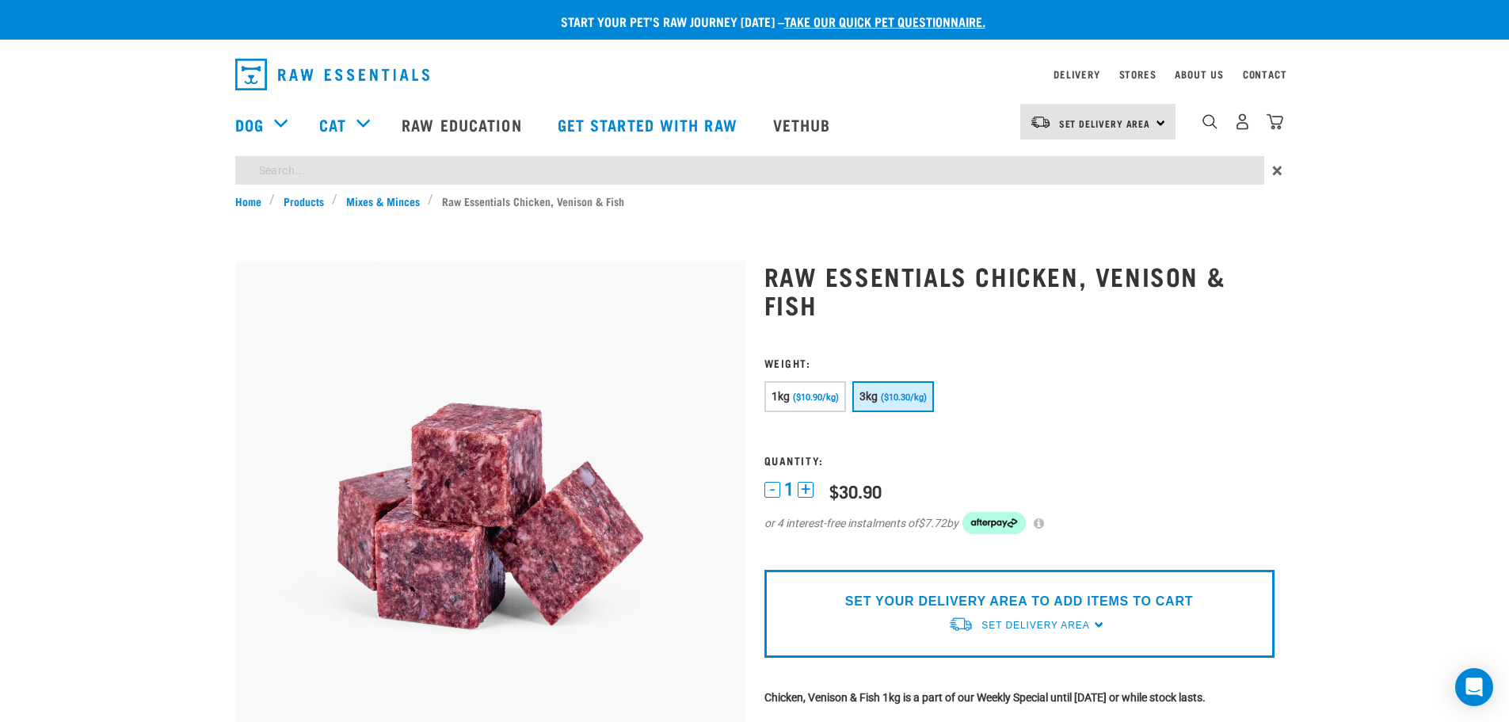
click at [489, 169] on input "search" at bounding box center [749, 170] width 1029 height 29
type input "lamb"
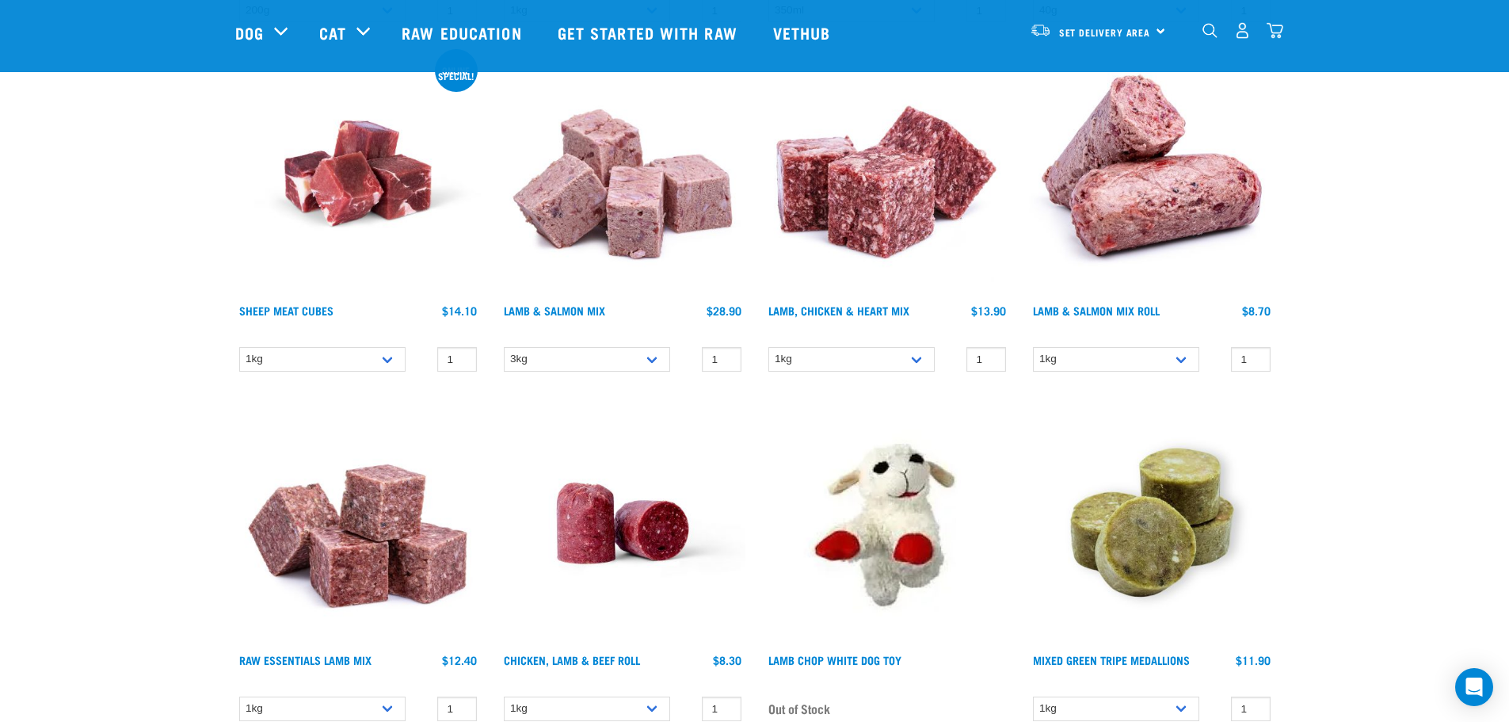
scroll to position [1664, 0]
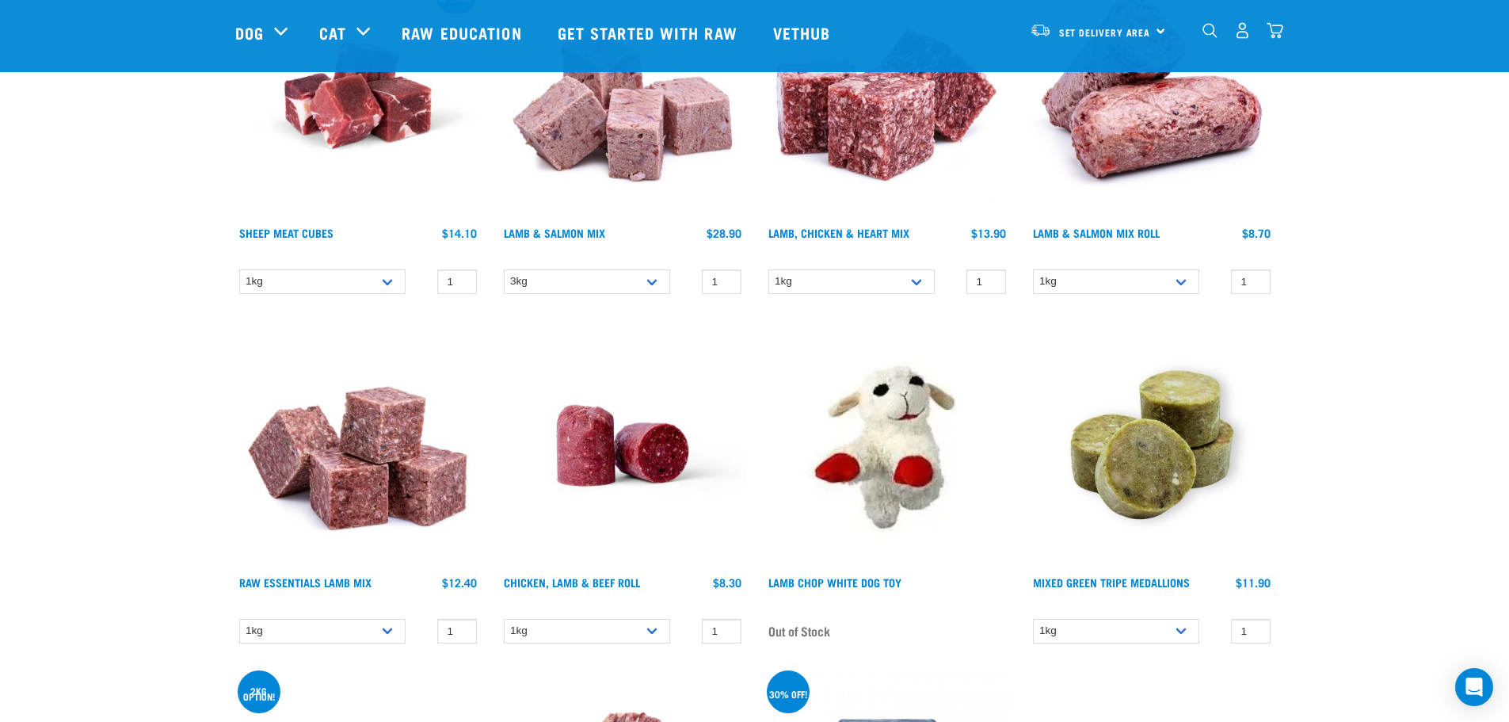
click at [312, 460] on img at bounding box center [358, 445] width 246 height 246
